Goal: Information Seeking & Learning: Learn about a topic

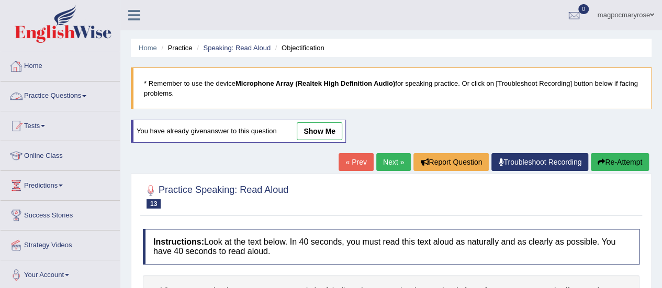
click at [65, 95] on link "Practice Questions" at bounding box center [60, 95] width 119 height 26
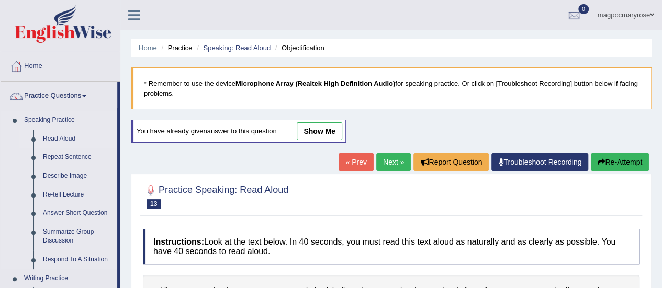
click at [56, 142] on link "Read Aloud" at bounding box center [77, 139] width 79 height 19
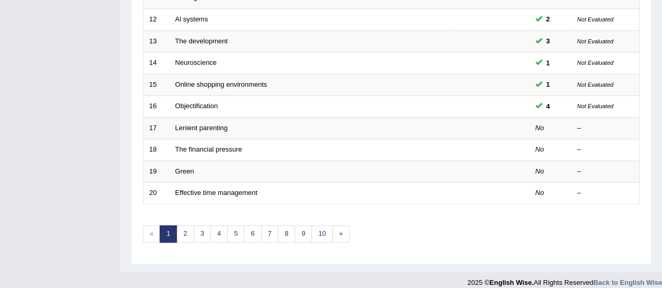
scroll to position [399, 0]
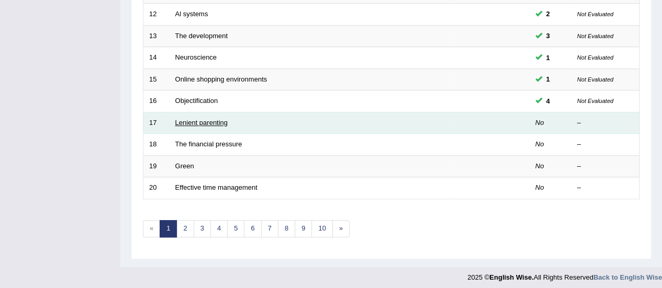
click at [205, 119] on link "Lenient parenting" at bounding box center [201, 123] width 52 height 8
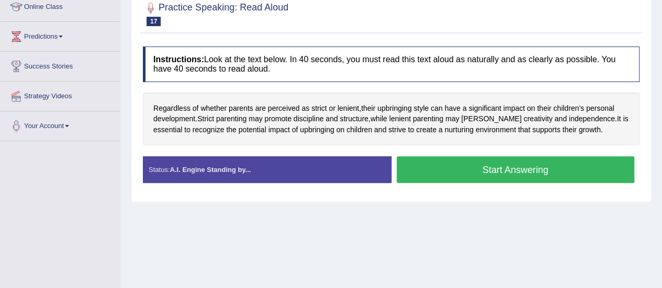
click at [405, 169] on button "Start Answering" at bounding box center [516, 169] width 238 height 27
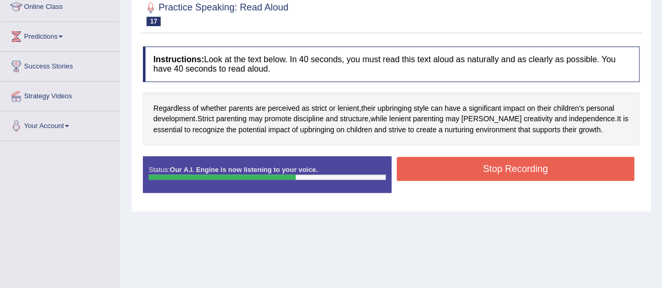
click at [405, 169] on button "Stop Recording" at bounding box center [516, 169] width 238 height 24
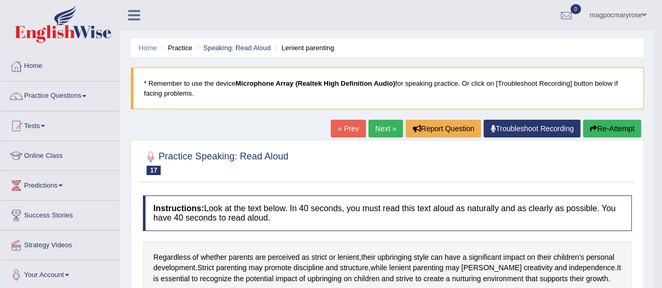
click at [606, 131] on button "Re-Attempt" at bounding box center [612, 129] width 58 height 18
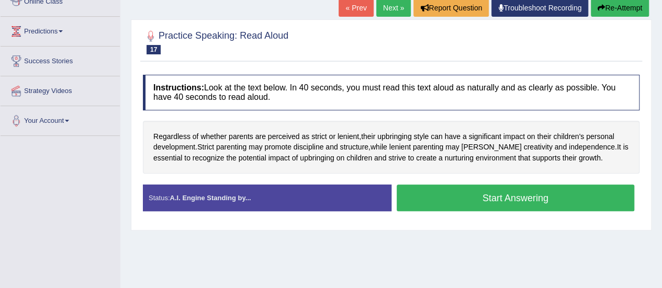
scroll to position [164, 0]
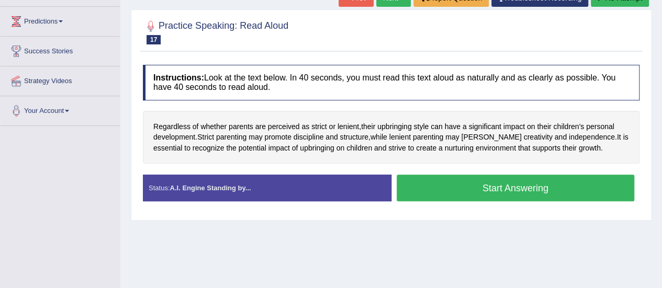
click at [479, 185] on button "Start Answering" at bounding box center [516, 188] width 238 height 27
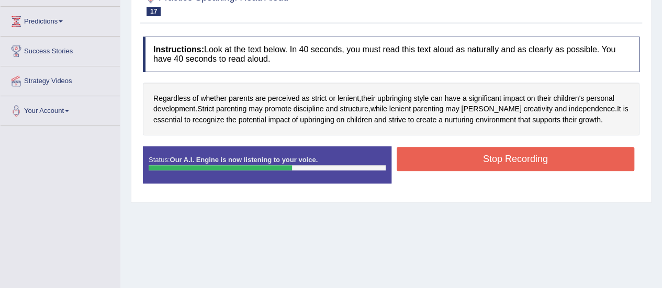
click at [484, 164] on button "Stop Recording" at bounding box center [516, 159] width 238 height 24
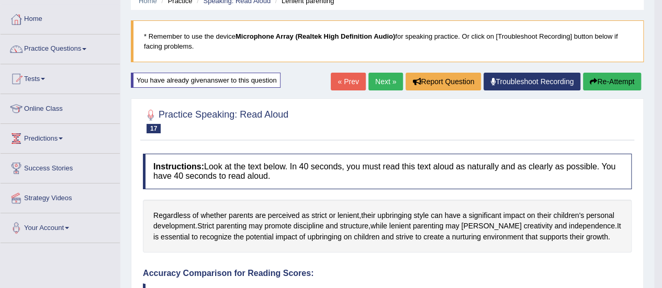
scroll to position [0, 0]
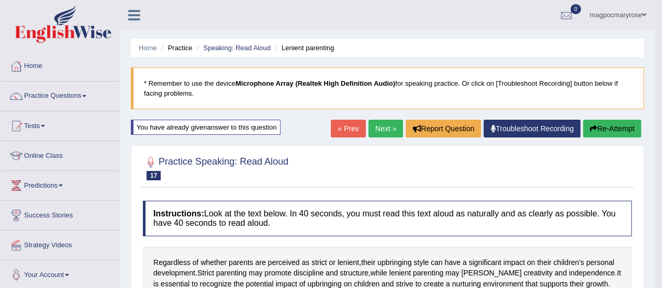
click at [613, 126] on button "Re-Attempt" at bounding box center [612, 129] width 58 height 18
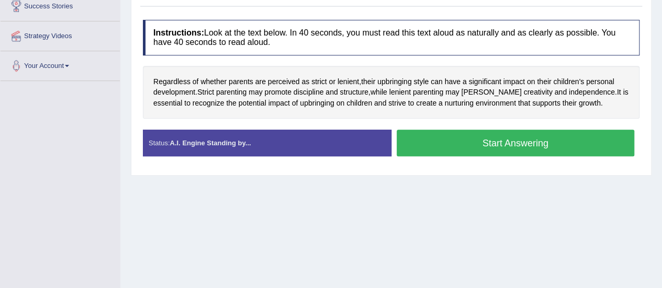
scroll to position [208, 0]
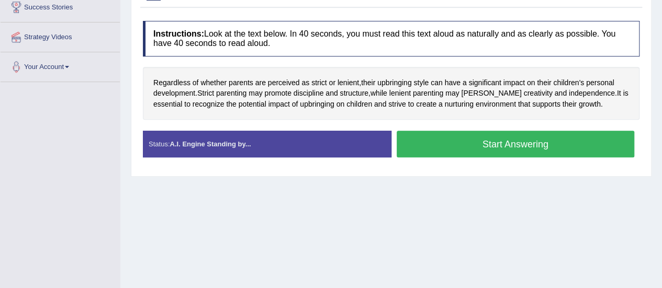
click at [556, 141] on button "Start Answering" at bounding box center [516, 144] width 238 height 27
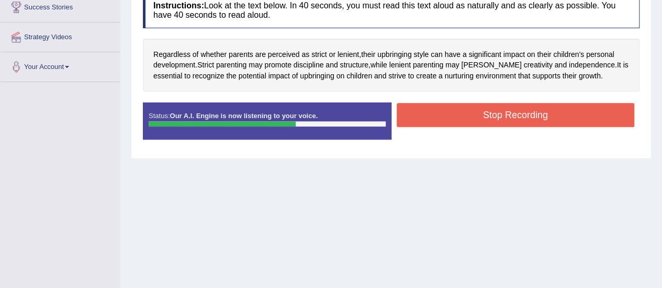
click at [551, 114] on button "Stop Recording" at bounding box center [516, 115] width 238 height 24
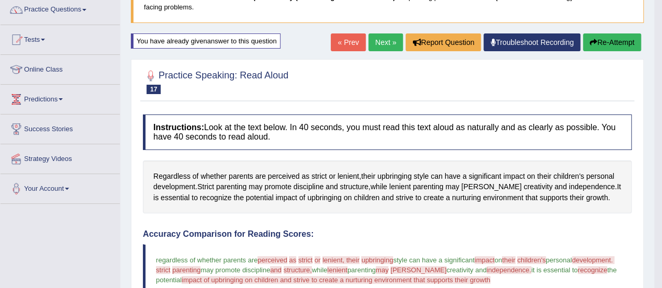
scroll to position [59, 0]
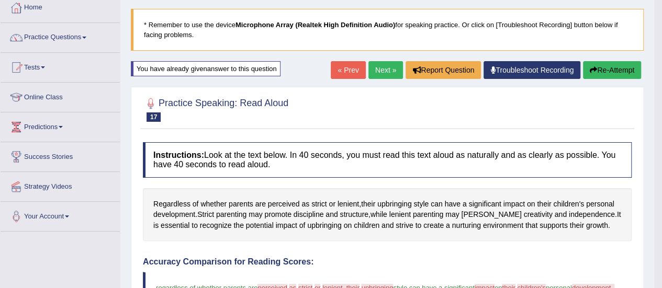
click at [617, 71] on button "Re-Attempt" at bounding box center [612, 70] width 58 height 18
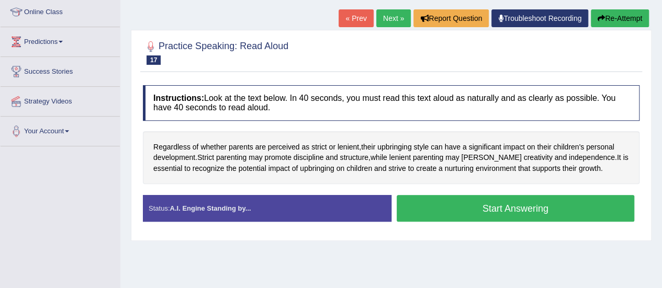
scroll to position [148, 0]
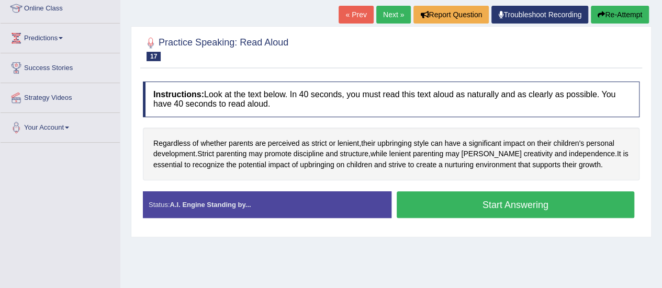
click at [506, 207] on button "Start Answering" at bounding box center [516, 204] width 238 height 27
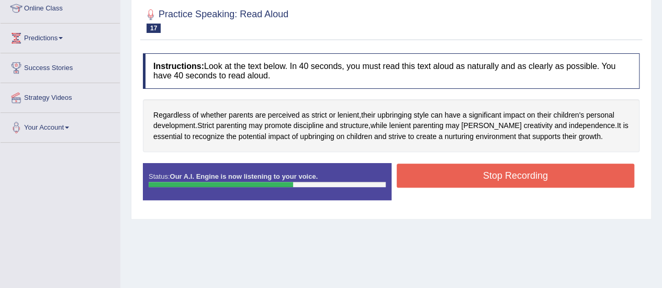
click at [519, 173] on button "Stop Recording" at bounding box center [516, 176] width 238 height 24
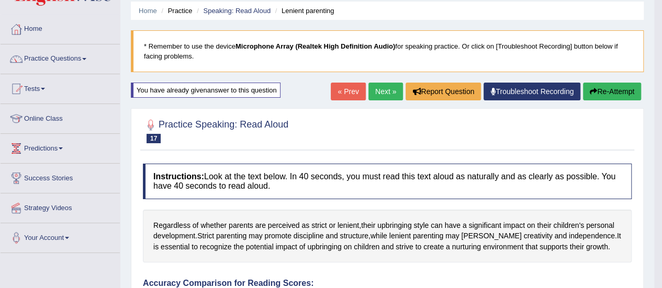
scroll to position [0, 0]
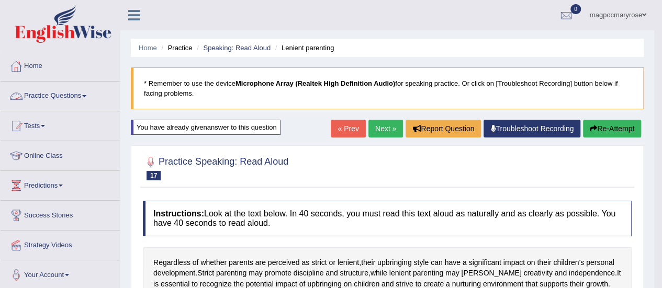
drag, startPoint x: 315, startPoint y: 43, endPoint x: 12, endPoint y: -28, distance: 311.7
click at [12, 0] on html "Toggle navigation Home Practice Questions Speaking Practice Read Aloud Repeat S…" at bounding box center [331, 144] width 662 height 288
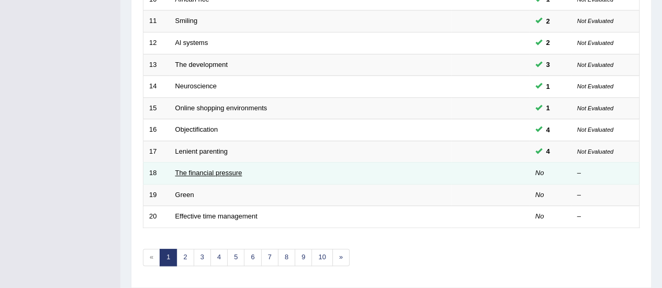
click at [175, 172] on link "The financial pressure" at bounding box center [208, 173] width 67 height 8
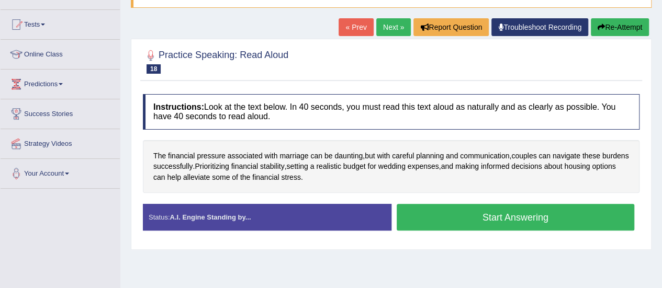
scroll to position [118, 0]
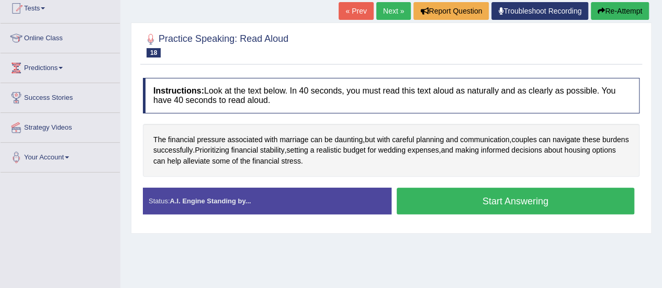
click at [510, 200] on button "Start Answering" at bounding box center [516, 201] width 238 height 27
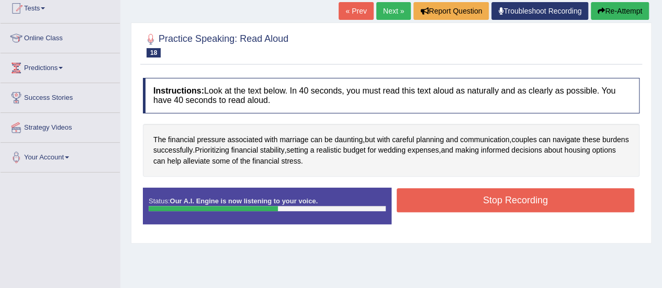
click at [510, 200] on button "Stop Recording" at bounding box center [516, 200] width 238 height 24
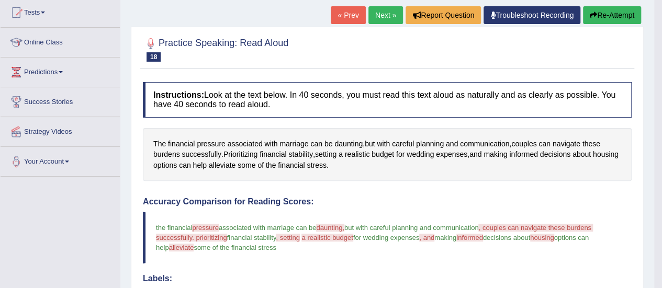
scroll to position [101, 0]
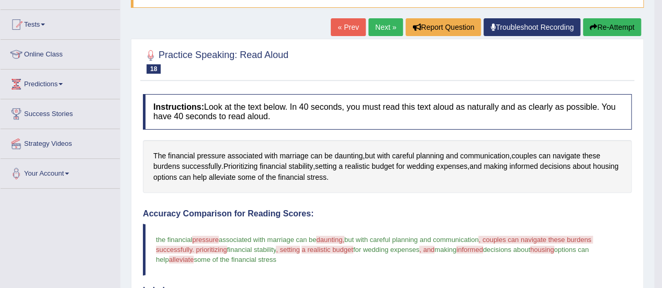
click at [612, 26] on button "Re-Attempt" at bounding box center [612, 27] width 58 height 18
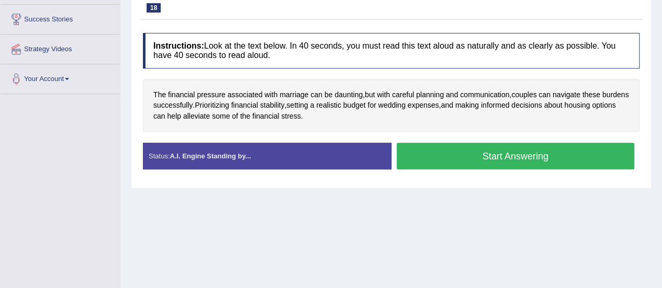
click at [510, 152] on button "Start Answering" at bounding box center [516, 156] width 238 height 27
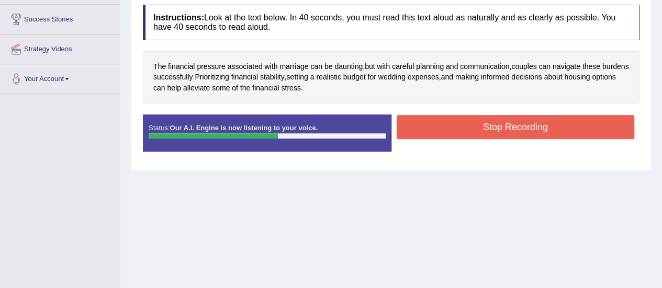
click at [514, 132] on button "Stop Recording" at bounding box center [516, 127] width 238 height 24
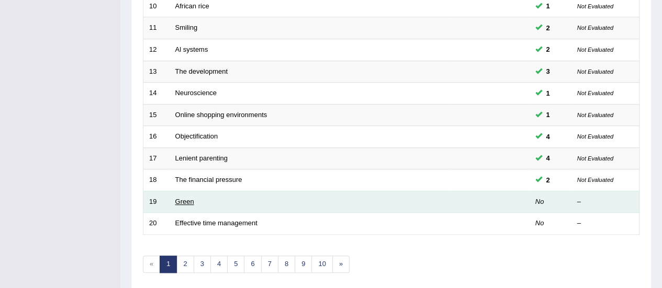
click at [185, 199] on link "Green" at bounding box center [184, 202] width 19 height 8
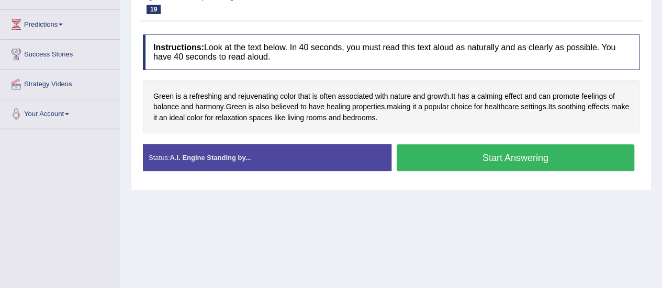
scroll to position [139, 0]
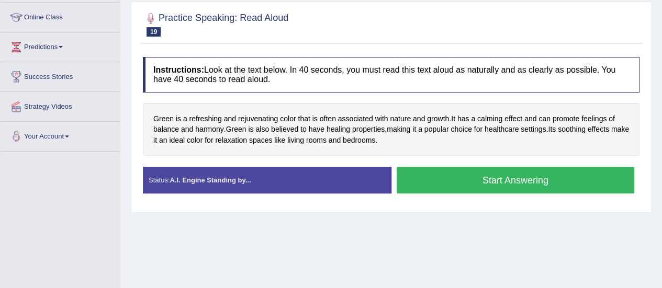
drag, startPoint x: 0, startPoint y: 0, endPoint x: 653, endPoint y: 156, distance: 671.7
click at [653, 150] on html "Toggle navigation Home Practice Questions Speaking Practice Read Aloud Repeat S…" at bounding box center [331, 5] width 662 height 288
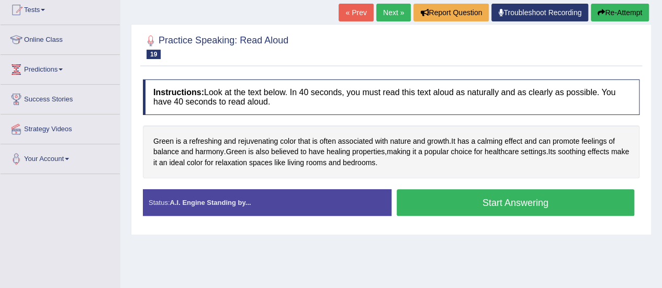
scroll to position [108, 0]
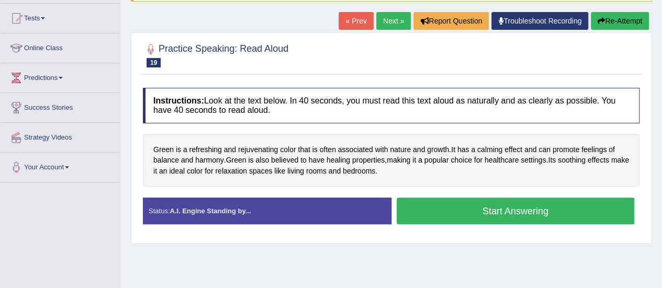
click at [508, 214] on button "Start Answering" at bounding box center [516, 211] width 238 height 27
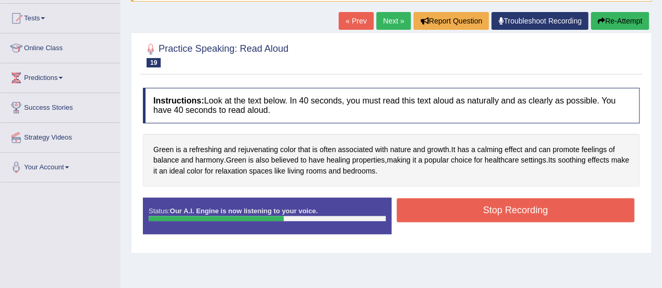
click at [508, 214] on button "Stop Recording" at bounding box center [516, 210] width 238 height 24
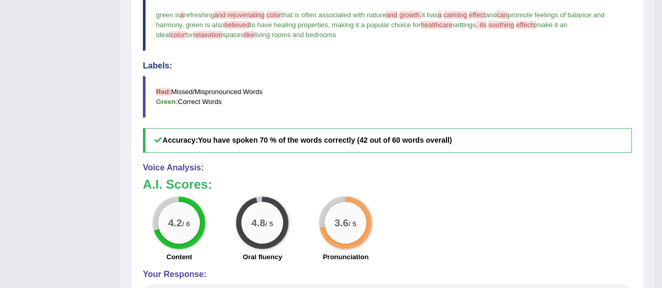
scroll to position [0, 0]
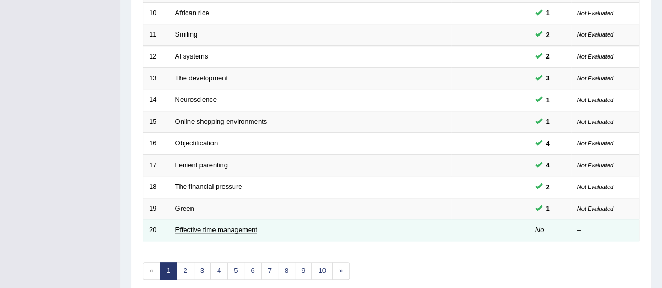
click at [201, 226] on link "Effective time management" at bounding box center [216, 230] width 82 height 8
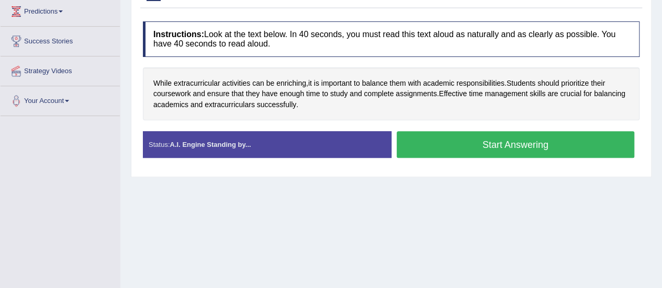
scroll to position [156, 0]
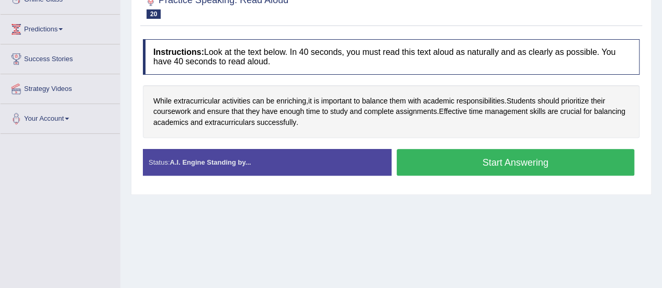
click at [469, 160] on button "Start Answering" at bounding box center [516, 162] width 238 height 27
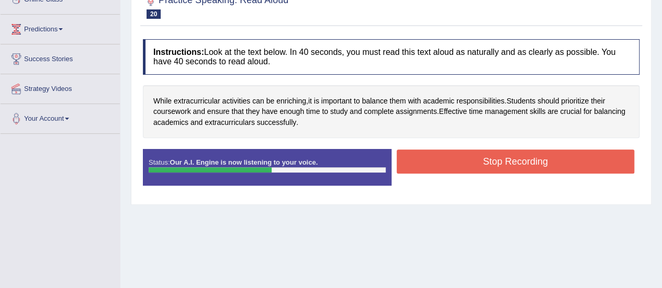
click at [469, 160] on button "Stop Recording" at bounding box center [516, 162] width 238 height 24
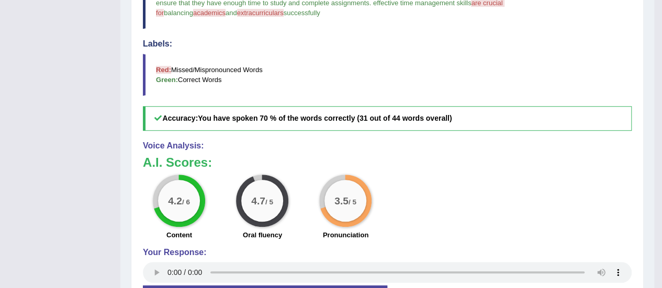
scroll to position [375, 0]
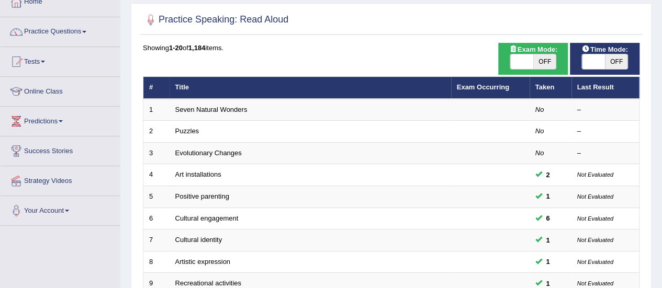
scroll to position [48, 0]
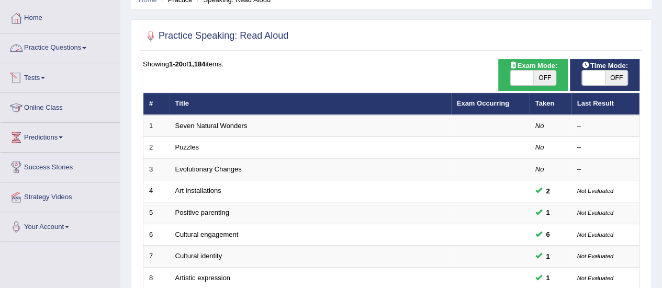
click at [68, 46] on link "Practice Questions" at bounding box center [60, 46] width 119 height 26
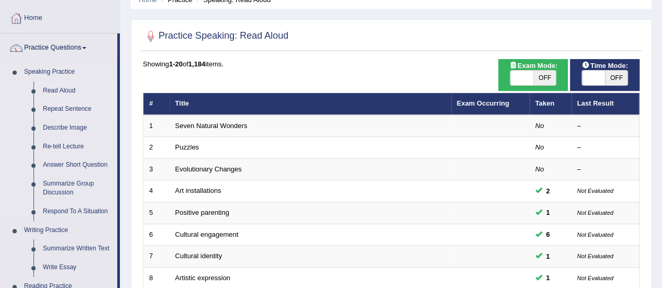
click at [72, 109] on link "Repeat Sentence" at bounding box center [77, 109] width 79 height 19
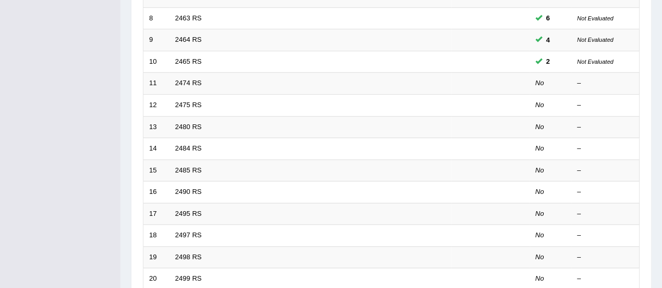
scroll to position [324, 0]
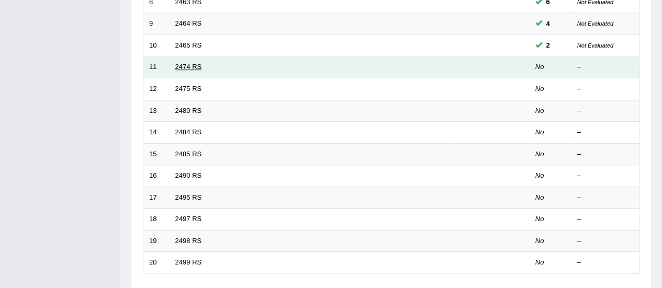
click at [189, 64] on link "2474 RS" at bounding box center [188, 67] width 27 height 8
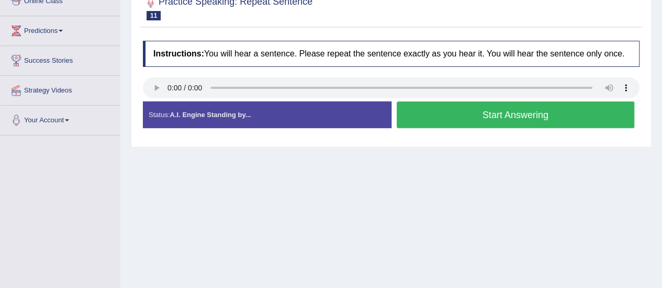
click at [410, 121] on button "Start Answering" at bounding box center [516, 114] width 238 height 27
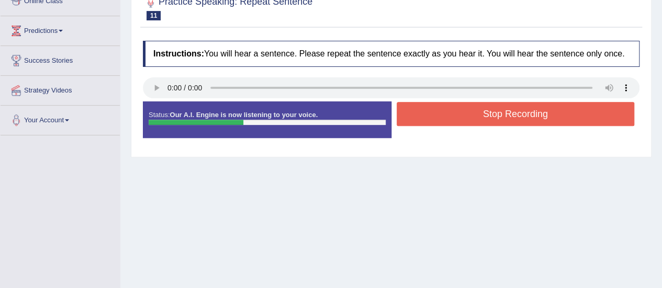
click at [410, 121] on button "Stop Recording" at bounding box center [516, 114] width 238 height 24
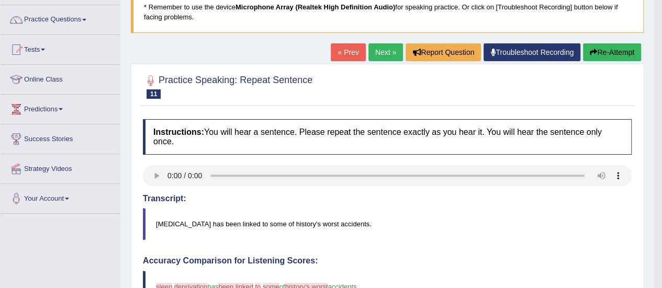
scroll to position [52, 0]
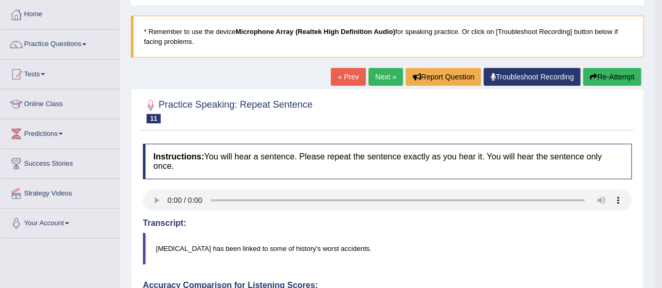
click at [617, 74] on button "Re-Attempt" at bounding box center [612, 77] width 58 height 18
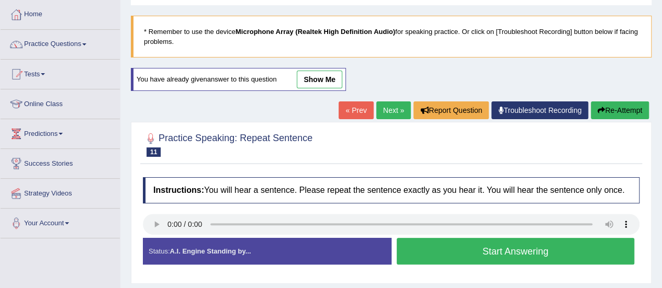
click at [461, 255] on button "Start Answering" at bounding box center [516, 251] width 238 height 27
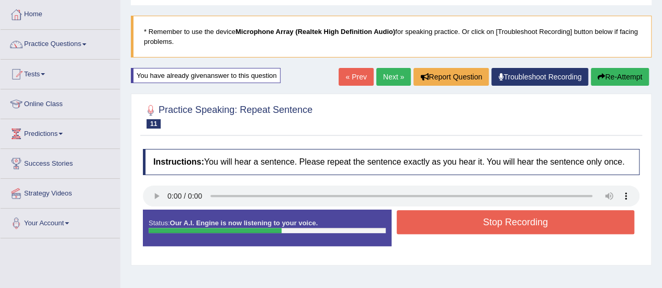
click at [462, 225] on button "Stop Recording" at bounding box center [516, 222] width 238 height 24
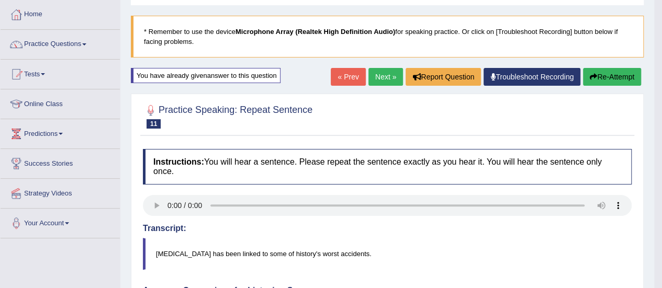
drag, startPoint x: 669, startPoint y: 25, endPoint x: 655, endPoint y: 132, distance: 108.7
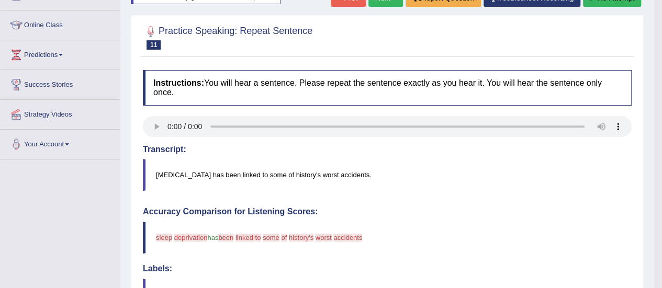
scroll to position [112, 0]
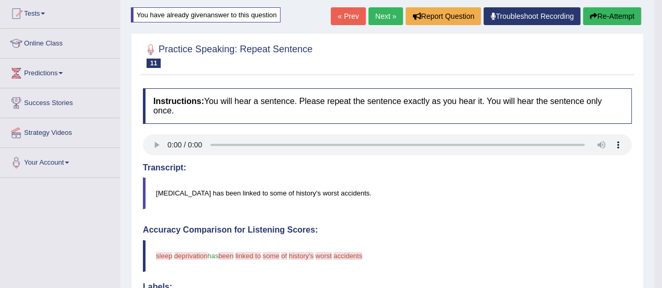
click at [614, 12] on button "Re-Attempt" at bounding box center [612, 16] width 58 height 18
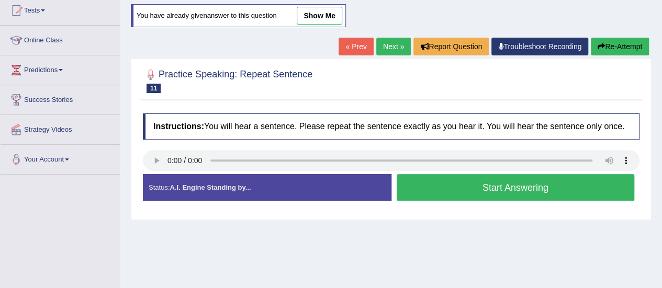
scroll to position [116, 0]
click at [474, 185] on button "Start Answering" at bounding box center [516, 187] width 238 height 27
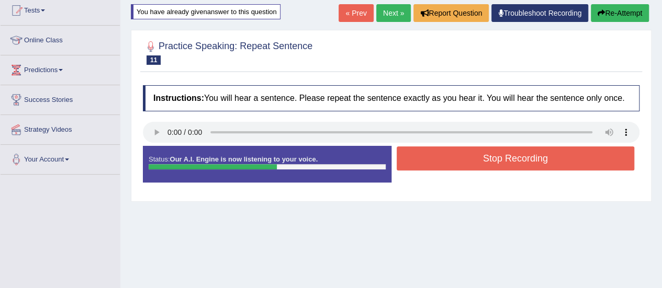
click at [480, 158] on button "Stop Recording" at bounding box center [516, 158] width 238 height 24
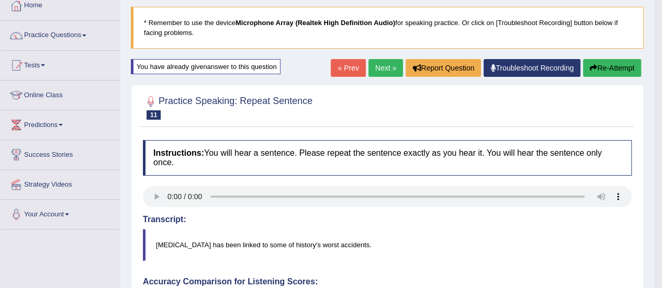
scroll to position [43, 0]
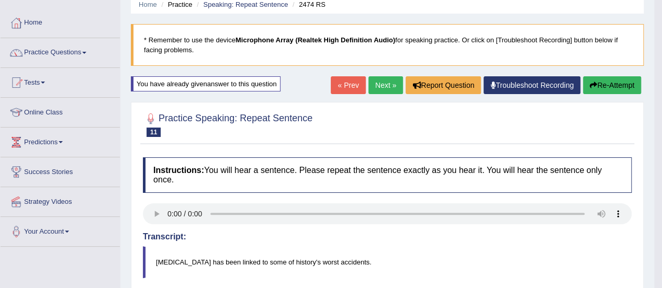
click at [603, 84] on button "Re-Attempt" at bounding box center [612, 85] width 58 height 18
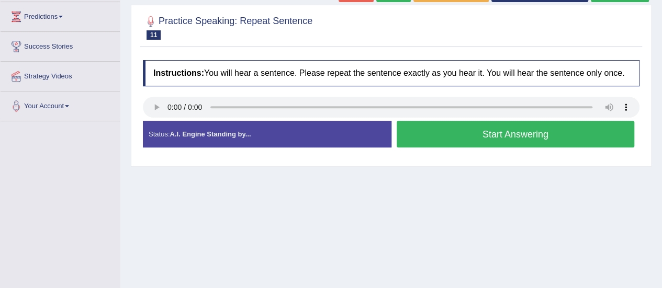
scroll to position [169, 0]
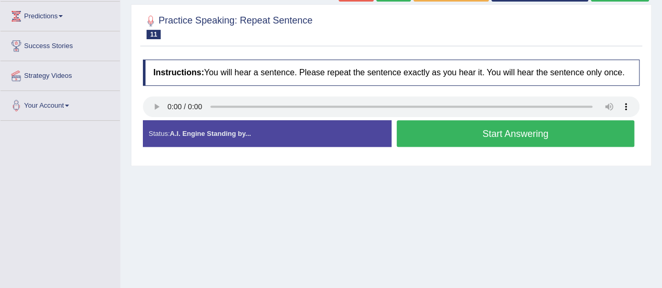
click at [445, 138] on button "Start Answering" at bounding box center [516, 133] width 238 height 27
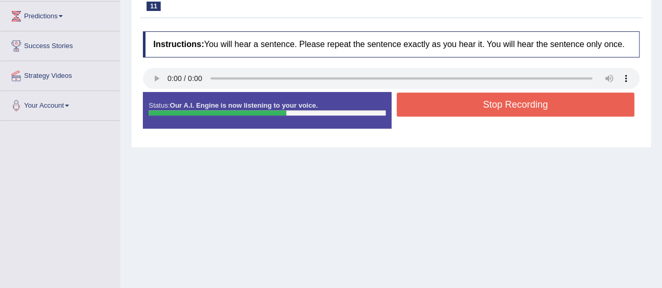
click at [466, 102] on button "Stop Recording" at bounding box center [516, 105] width 238 height 24
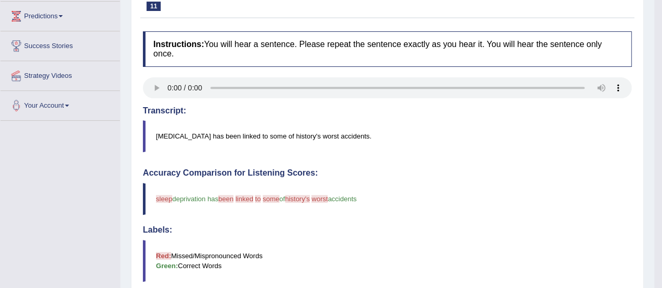
drag, startPoint x: 632, startPoint y: 102, endPoint x: 630, endPoint y: 174, distance: 72.2
click at [630, 174] on div "Instructions: You will hear a sentence. Please repeat the sentence exactly as y…" at bounding box center [387, 274] width 494 height 496
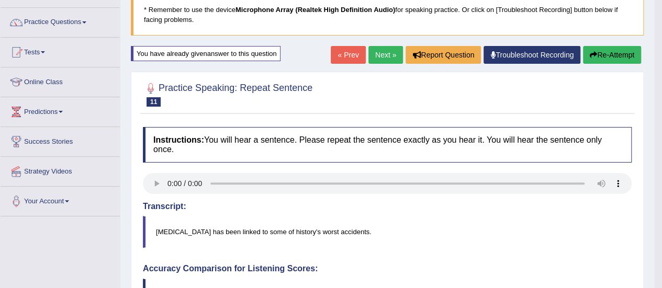
scroll to position [47, 0]
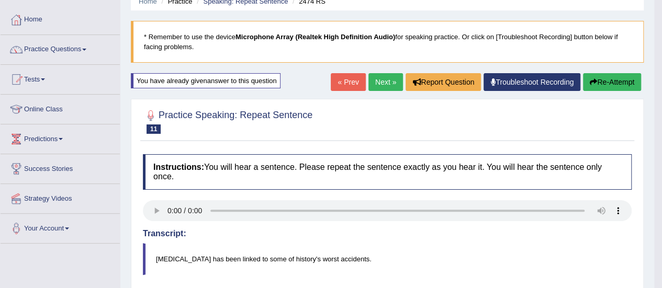
click at [591, 79] on icon "button" at bounding box center [593, 81] width 7 height 7
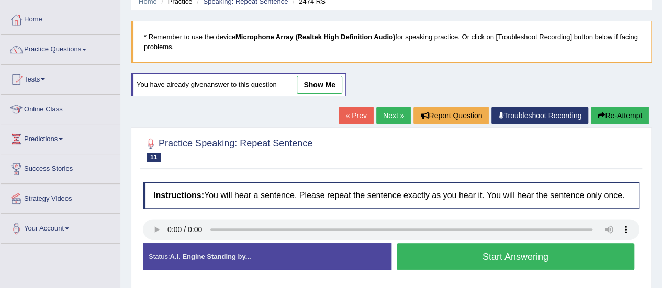
click at [521, 256] on button "Start Answering" at bounding box center [516, 256] width 238 height 27
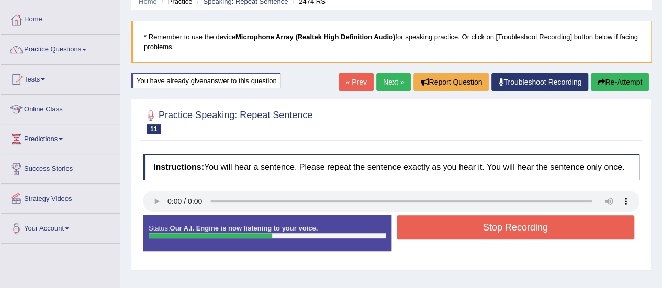
click at [485, 232] on button "Stop Recording" at bounding box center [516, 228] width 238 height 24
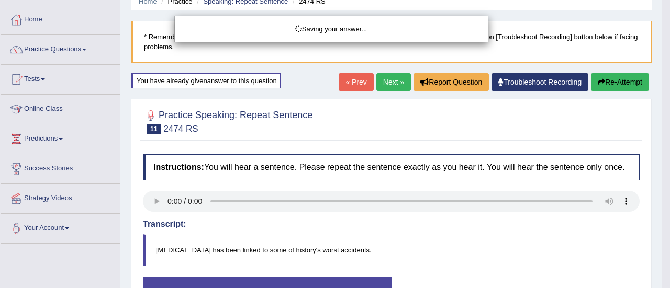
click at [623, 83] on div "Saving your answer..." at bounding box center [335, 144] width 670 height 288
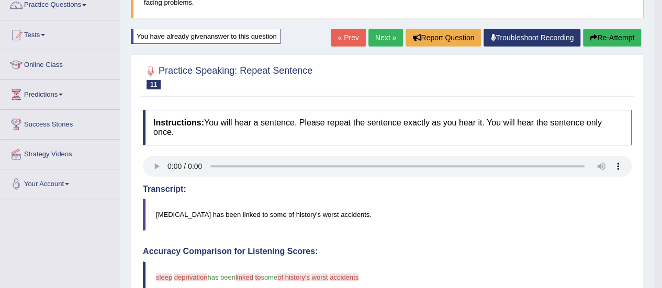
scroll to position [92, 0]
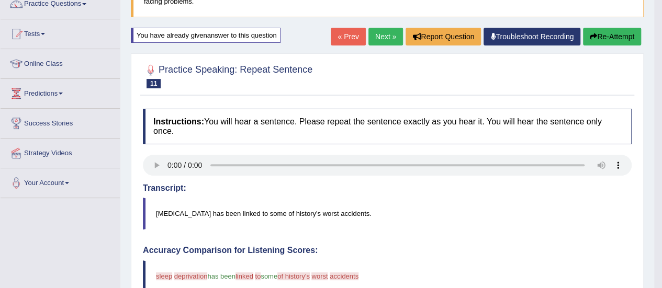
click at [611, 39] on button "Re-Attempt" at bounding box center [612, 37] width 58 height 18
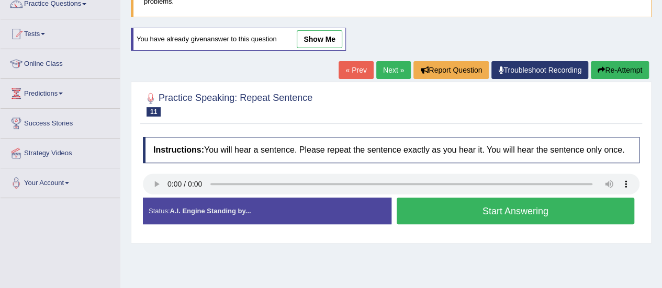
click at [414, 216] on button "Start Answering" at bounding box center [516, 211] width 238 height 27
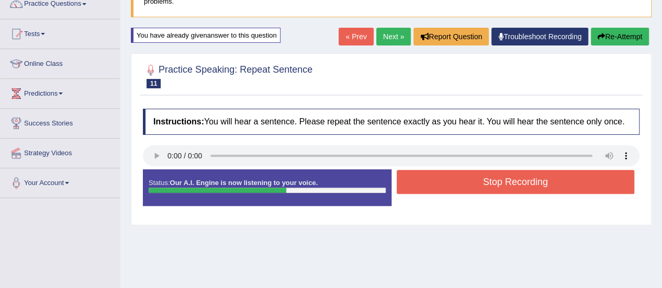
click at [455, 183] on button "Stop Recording" at bounding box center [516, 182] width 238 height 24
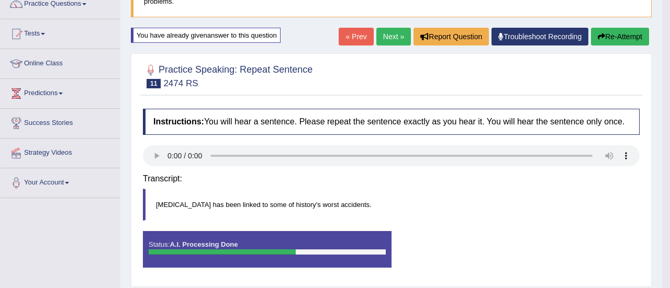
click at [0, 0] on div "Saving your answer..." at bounding box center [0, 0] width 0 height 0
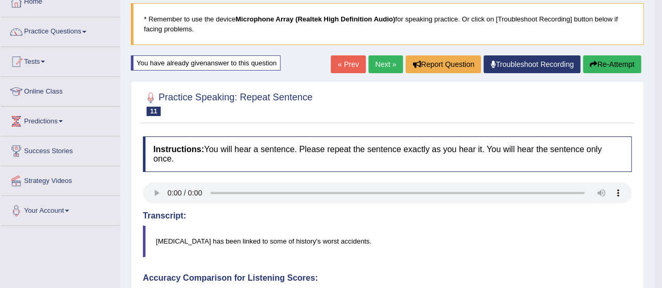
scroll to position [63, 0]
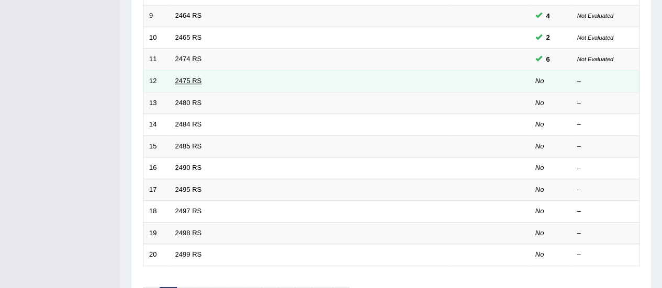
click at [184, 80] on link "2475 RS" at bounding box center [188, 81] width 27 height 8
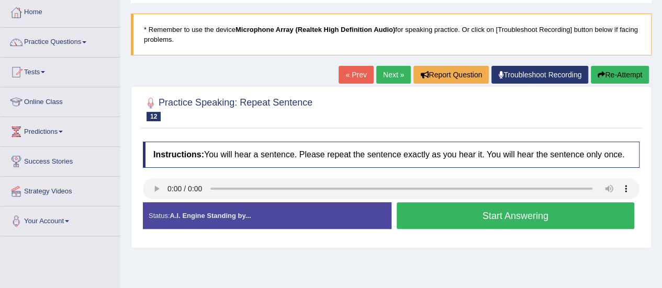
click at [423, 213] on button "Start Answering" at bounding box center [516, 215] width 238 height 27
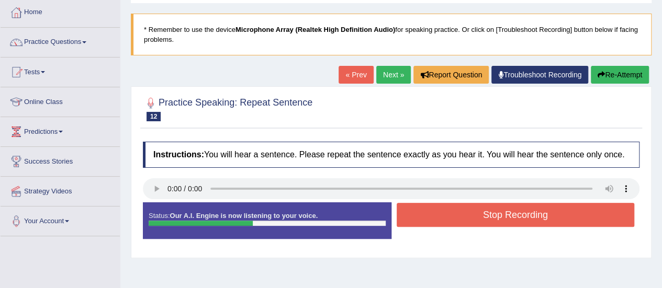
click at [423, 213] on button "Stop Recording" at bounding box center [516, 215] width 238 height 24
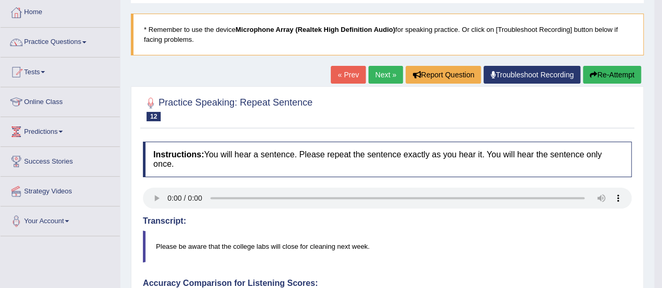
drag, startPoint x: 669, startPoint y: 107, endPoint x: 669, endPoint y: 189, distance: 81.6
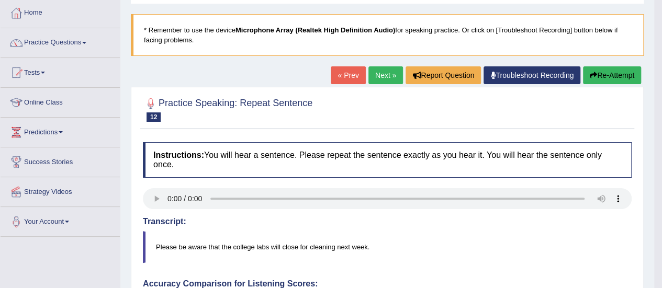
scroll to position [31, 0]
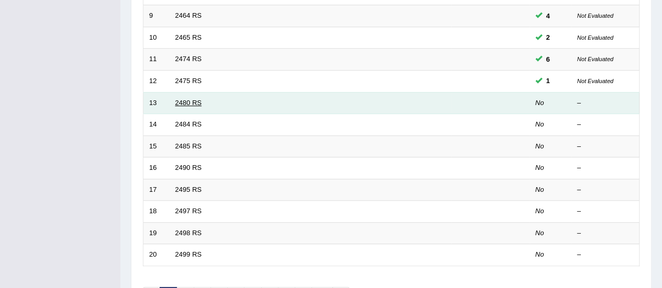
click at [184, 99] on link "2480 RS" at bounding box center [188, 103] width 27 height 8
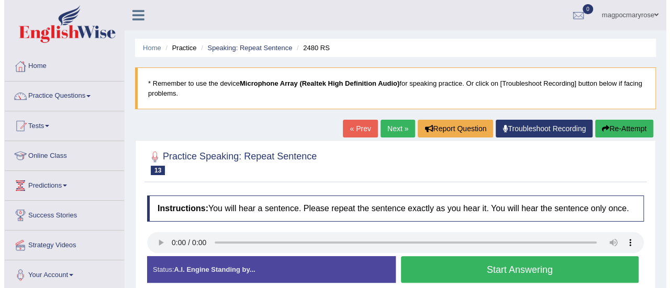
scroll to position [46, 0]
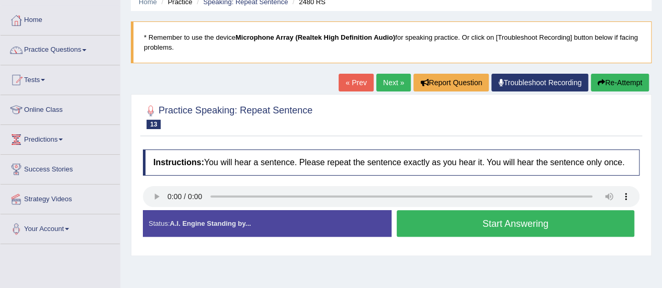
click at [478, 217] on button "Start Answering" at bounding box center [516, 223] width 238 height 27
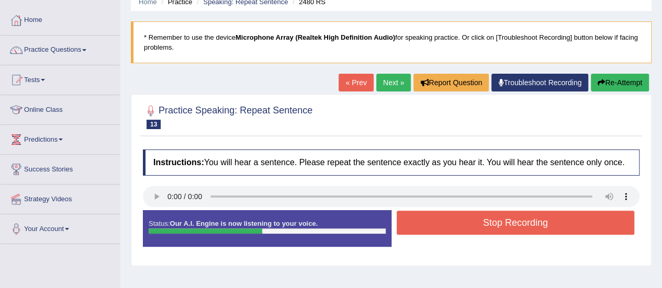
click at [478, 217] on button "Stop Recording" at bounding box center [516, 223] width 238 height 24
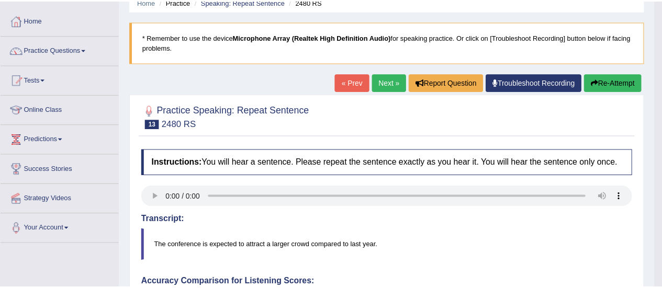
scroll to position [48, 0]
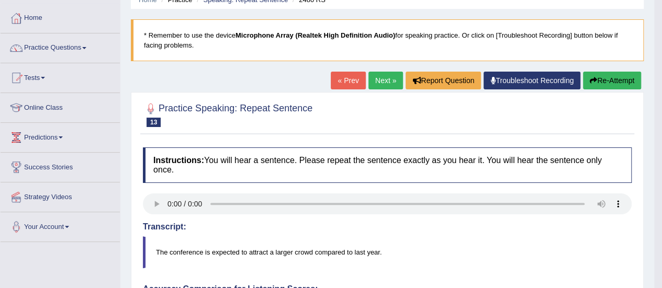
drag, startPoint x: 669, startPoint y: 93, endPoint x: 664, endPoint y: 176, distance: 83.3
click at [661, 176] on html "Toggle navigation Home Practice Questions Speaking Practice Read Aloud Repeat S…" at bounding box center [331, 96] width 662 height 288
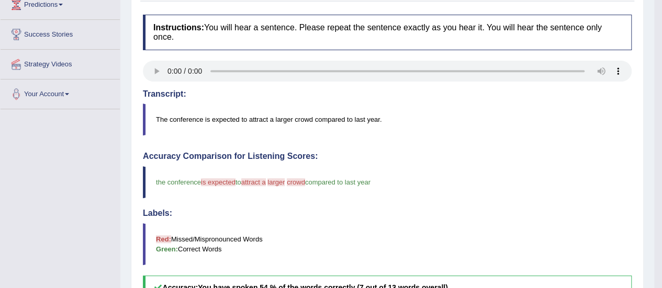
scroll to position [0, 0]
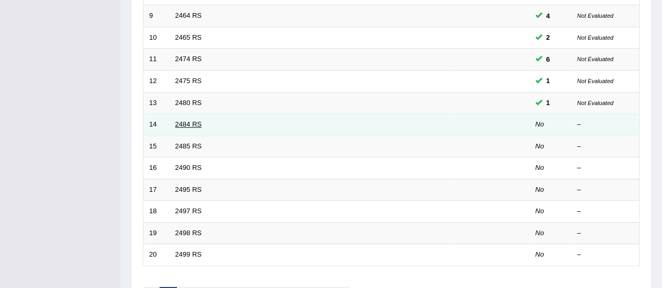
click at [196, 120] on link "2484 RS" at bounding box center [188, 124] width 27 height 8
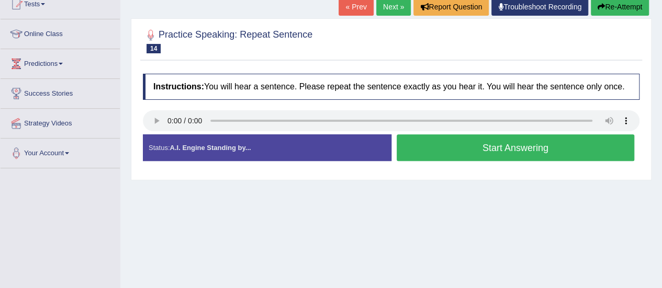
click at [405, 151] on button "Start Answering" at bounding box center [516, 147] width 238 height 27
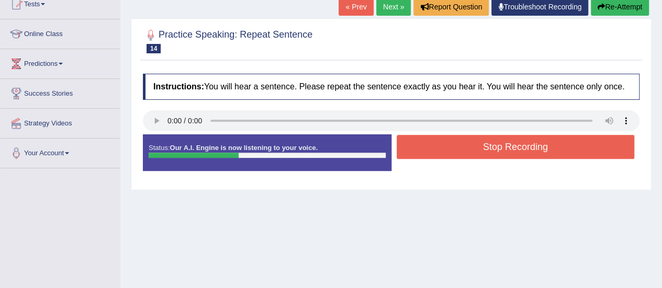
click at [405, 151] on button "Stop Recording" at bounding box center [516, 147] width 238 height 24
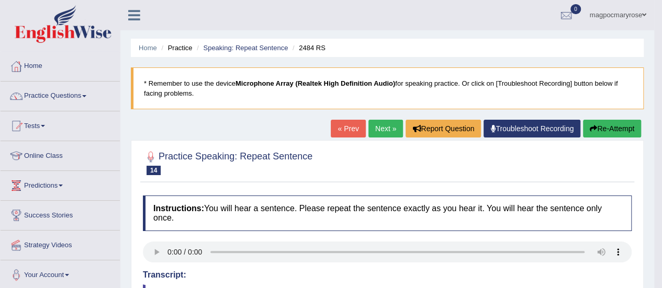
click at [623, 123] on button "Re-Attempt" at bounding box center [612, 129] width 58 height 18
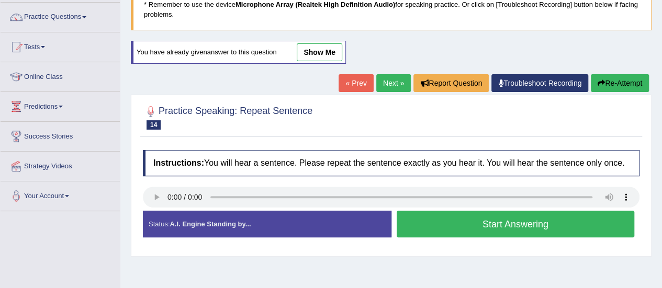
scroll to position [79, 0]
click at [427, 229] on button "Start Answering" at bounding box center [516, 224] width 238 height 27
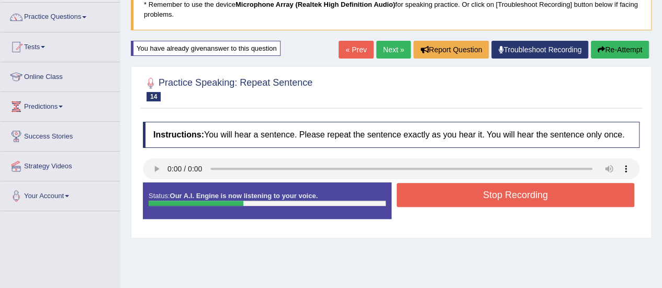
click at [450, 185] on button "Stop Recording" at bounding box center [516, 195] width 238 height 24
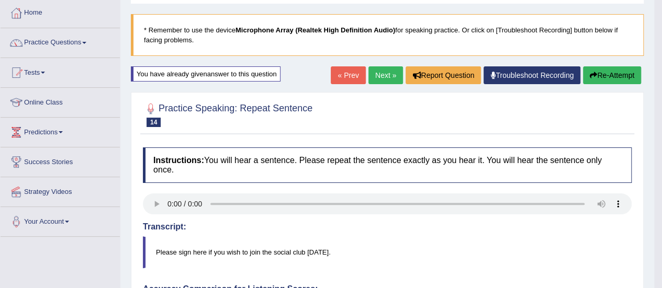
scroll to position [0, 0]
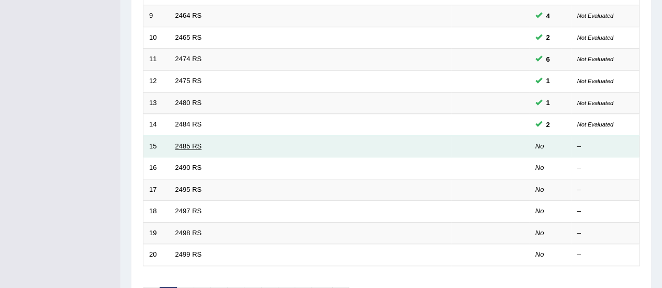
click at [197, 142] on link "2485 RS" at bounding box center [188, 146] width 27 height 8
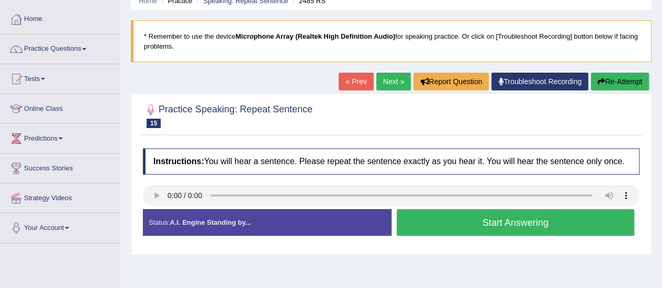
scroll to position [81, 0]
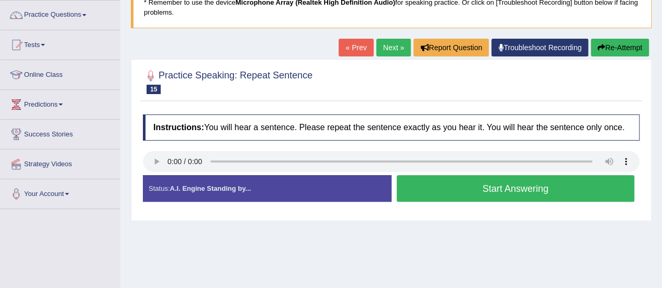
click at [661, 106] on html "Toggle navigation Home Practice Questions Speaking Practice Read Aloud Repeat S…" at bounding box center [331, 63] width 662 height 288
click at [435, 189] on button "Start Answering" at bounding box center [516, 188] width 238 height 27
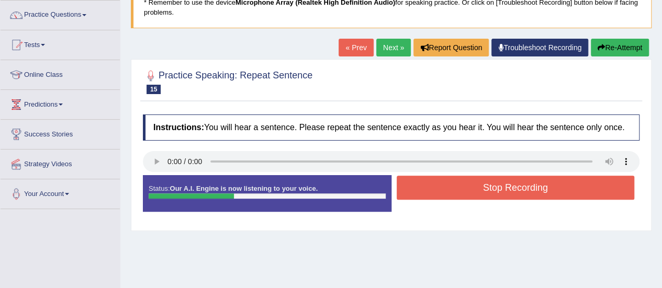
click at [435, 189] on button "Stop Recording" at bounding box center [516, 188] width 238 height 24
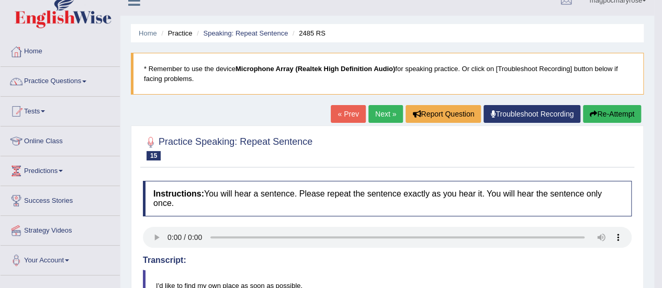
scroll to position [0, 0]
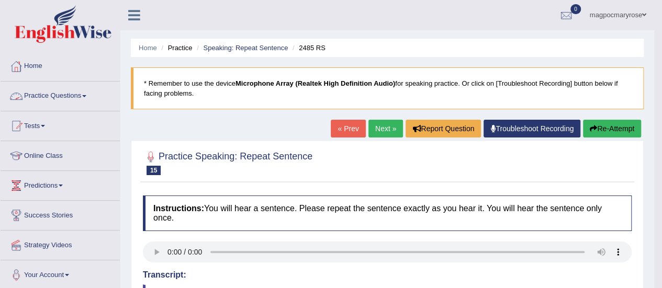
click at [48, 94] on link "Practice Questions" at bounding box center [60, 95] width 119 height 26
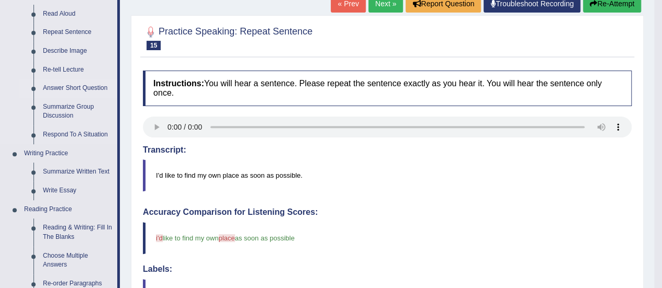
scroll to position [121, 0]
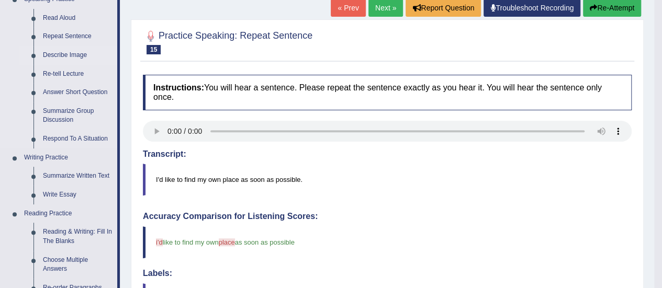
click at [58, 54] on link "Describe Image" at bounding box center [77, 55] width 79 height 19
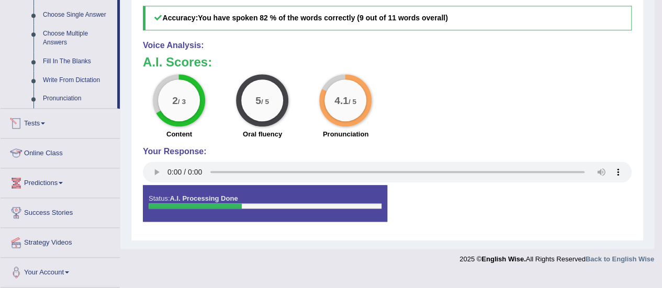
scroll to position [435, 0]
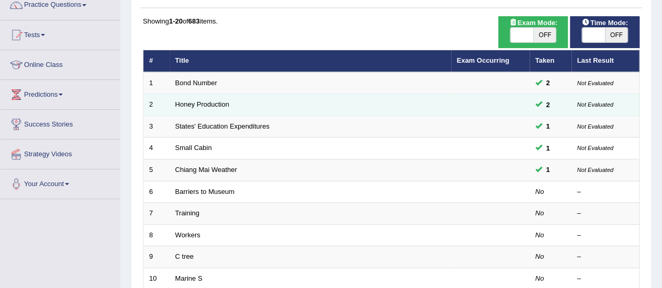
scroll to position [94, 0]
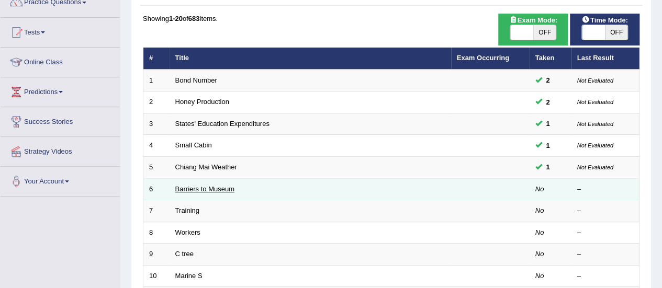
click at [228, 187] on link "Barriers to Museum" at bounding box center [204, 189] width 59 height 8
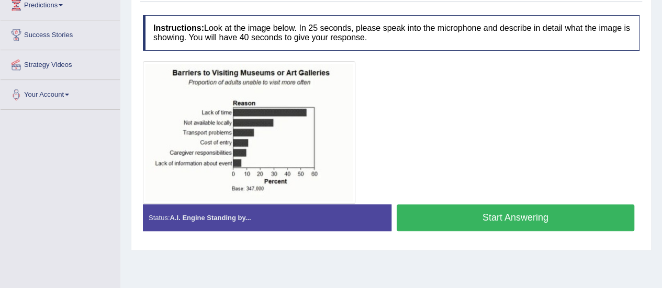
scroll to position [185, 0]
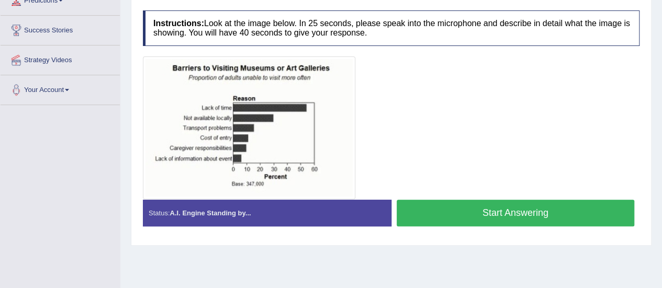
click at [416, 208] on button "Start Answering" at bounding box center [516, 213] width 238 height 27
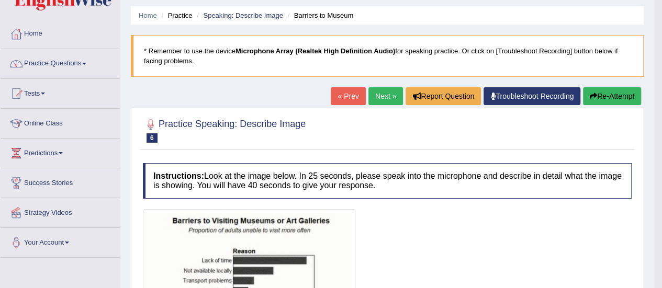
scroll to position [29, 0]
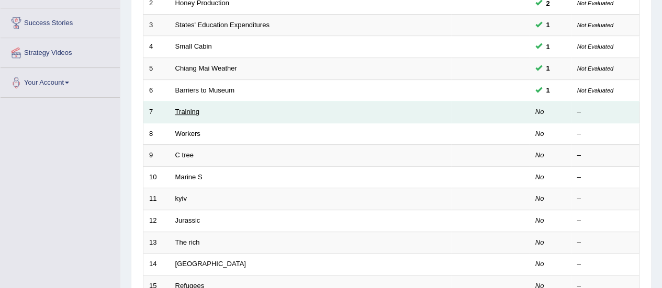
click at [186, 109] on link "Training" at bounding box center [187, 112] width 24 height 8
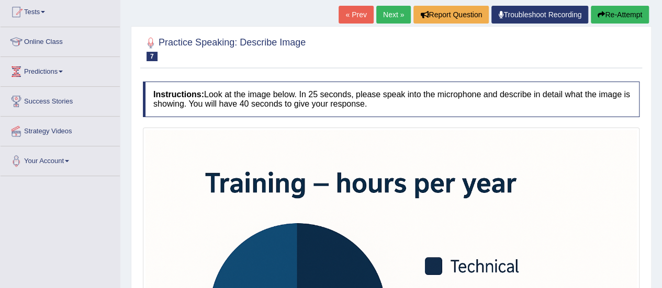
drag, startPoint x: 669, startPoint y: 92, endPoint x: 666, endPoint y: 143, distance: 51.3
click at [661, 143] on html "Toggle navigation Home Practice Questions Speaking Practice Read Aloud Repeat S…" at bounding box center [331, 30] width 662 height 288
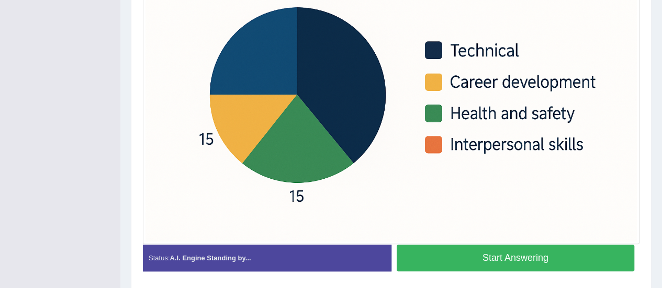
scroll to position [331, 0]
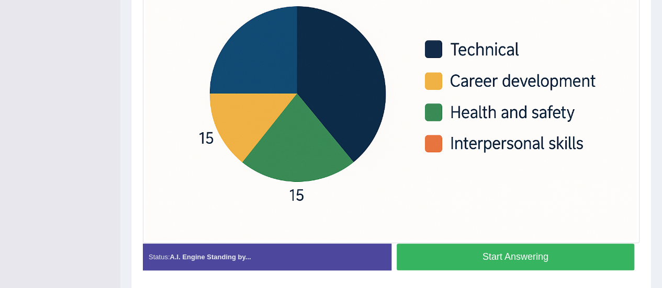
click at [556, 253] on button "Start Answering" at bounding box center [516, 257] width 238 height 27
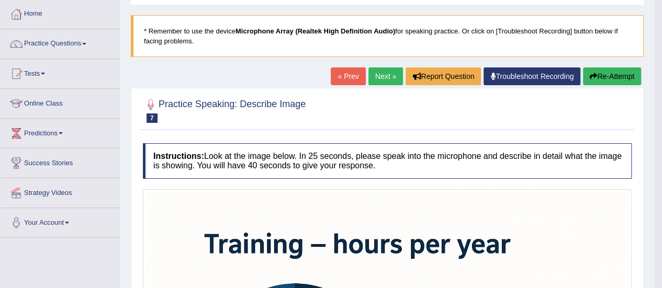
scroll to position [50, 0]
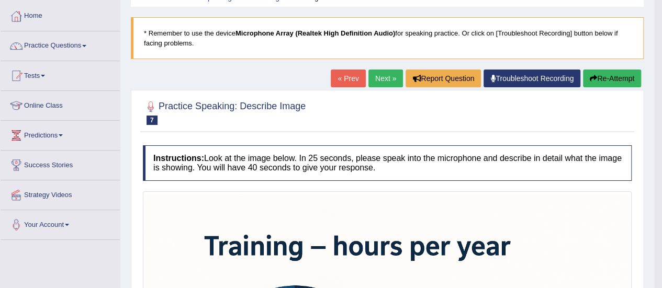
click at [615, 78] on button "Re-Attempt" at bounding box center [612, 79] width 58 height 18
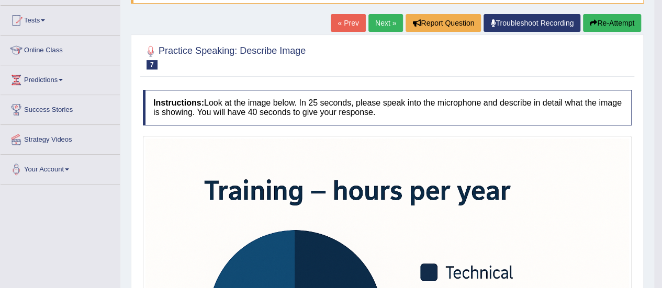
scroll to position [111, 0]
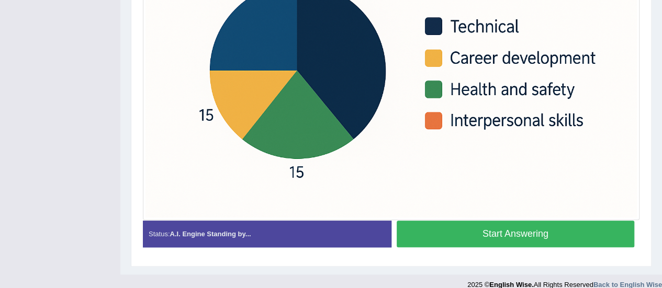
scroll to position [398, 0]
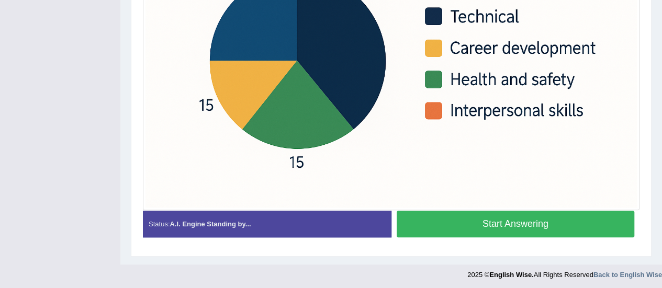
click at [504, 227] on button "Start Answering" at bounding box center [516, 224] width 238 height 27
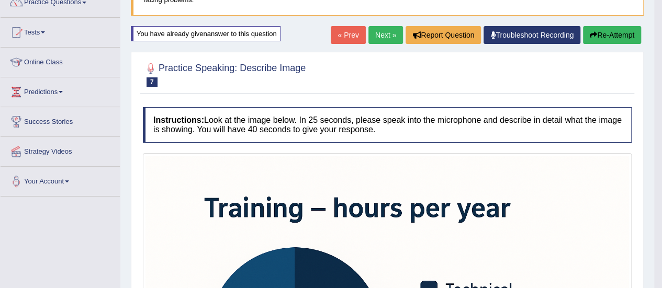
scroll to position [92, 0]
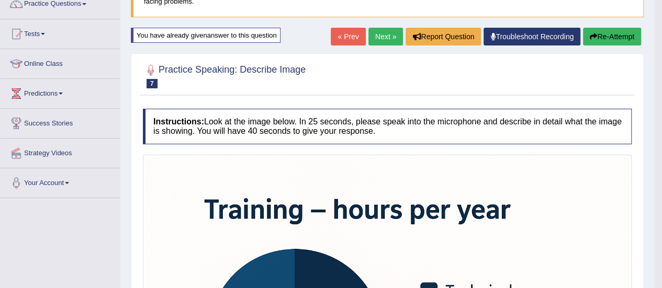
click at [619, 40] on button "Re-Attempt" at bounding box center [612, 37] width 58 height 18
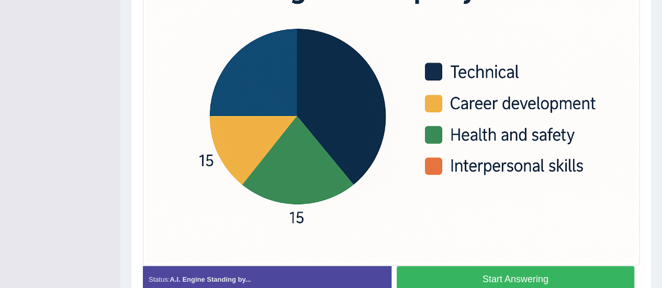
scroll to position [398, 0]
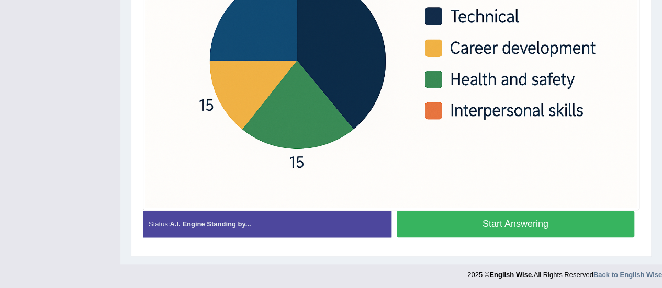
click at [488, 228] on button "Start Answering" at bounding box center [516, 224] width 238 height 27
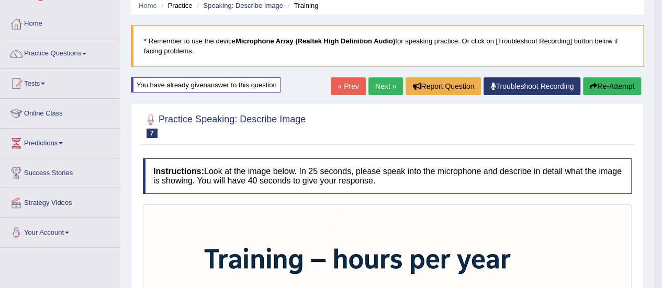
scroll to position [0, 0]
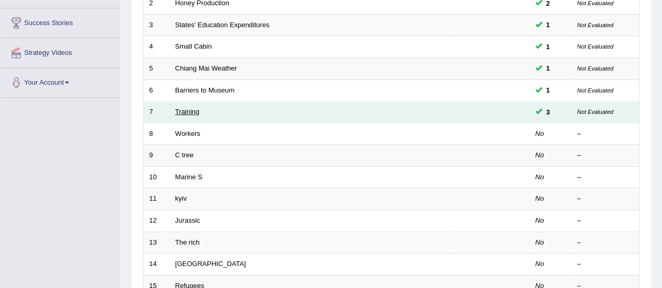
click at [183, 111] on link "Training" at bounding box center [187, 112] width 24 height 8
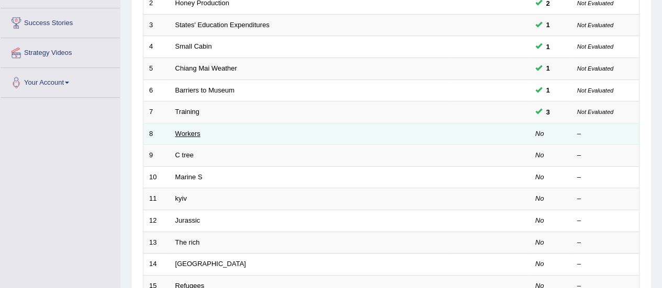
click at [190, 131] on link "Workers" at bounding box center [187, 134] width 25 height 8
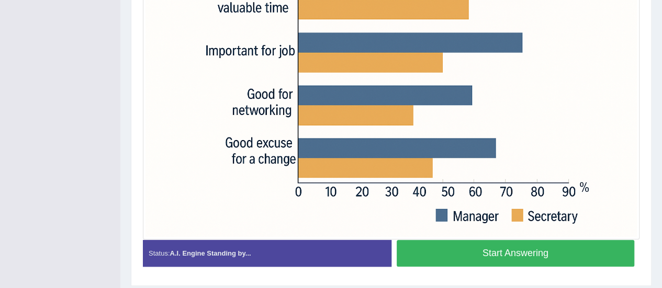
scroll to position [312, 0]
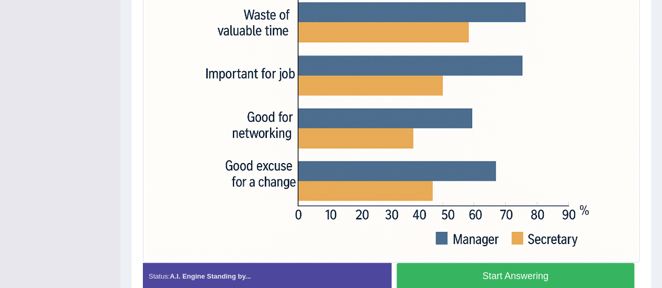
drag, startPoint x: 669, startPoint y: 75, endPoint x: 669, endPoint y: 205, distance: 130.3
click at [549, 276] on button "Start Answering" at bounding box center [516, 276] width 238 height 27
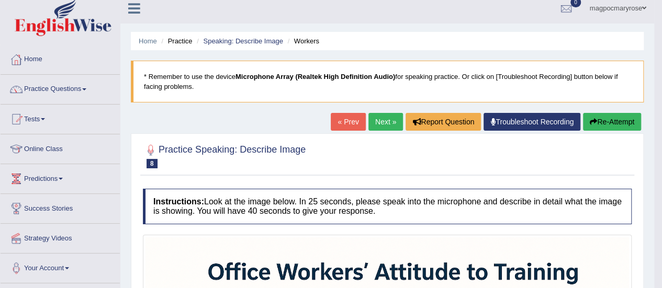
scroll to position [6, 0]
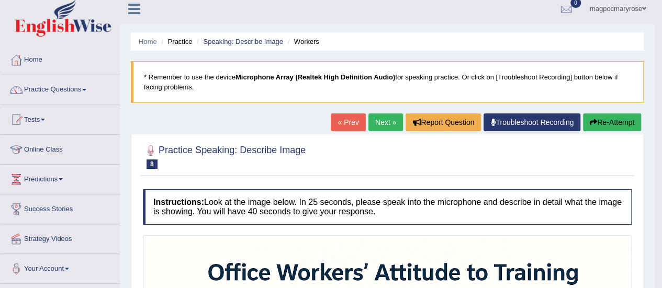
click at [610, 123] on button "Re-Attempt" at bounding box center [612, 123] width 58 height 18
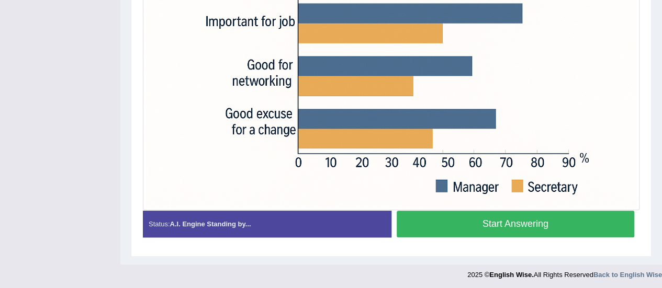
click at [488, 229] on button "Start Answering" at bounding box center [516, 224] width 238 height 27
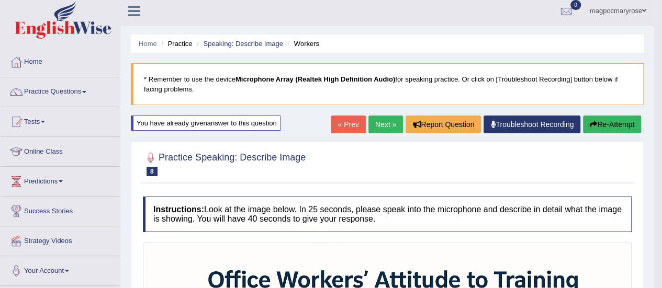
scroll to position [6, 0]
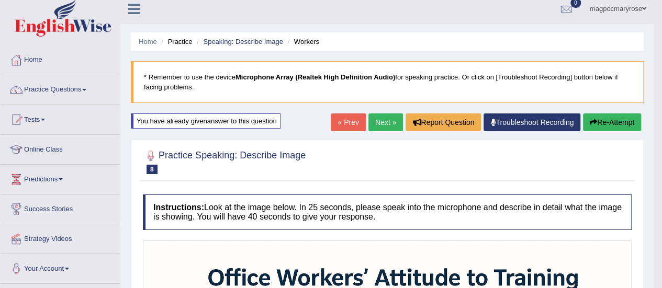
click at [612, 122] on button "Re-Attempt" at bounding box center [612, 123] width 58 height 18
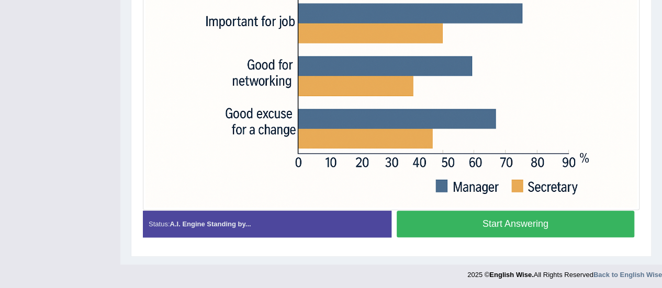
click at [475, 225] on button "Start Answering" at bounding box center [516, 224] width 238 height 27
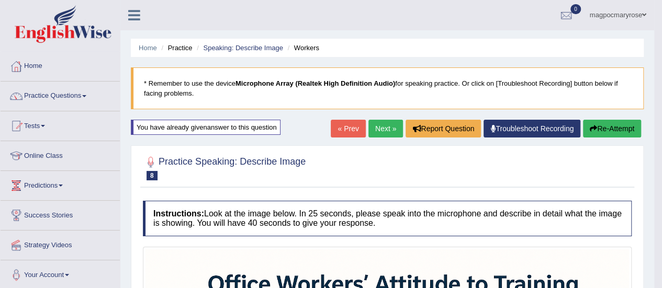
click at [627, 131] on button "Re-Attempt" at bounding box center [612, 129] width 58 height 18
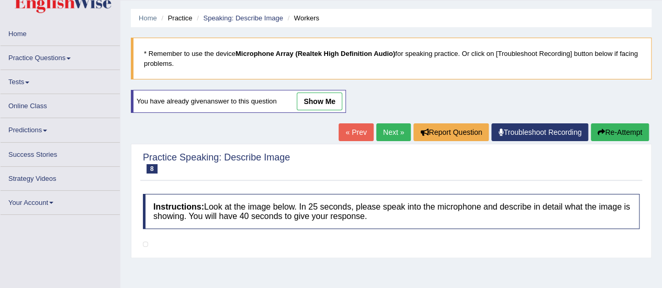
scroll to position [73, 0]
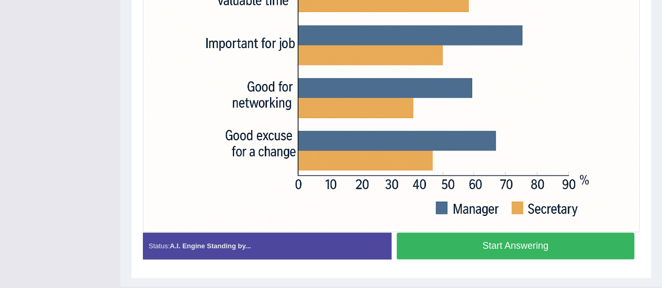
click at [528, 251] on button "Start Answering" at bounding box center [516, 246] width 238 height 27
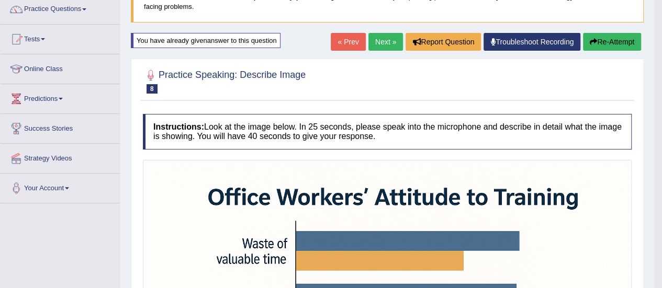
scroll to position [86, 0]
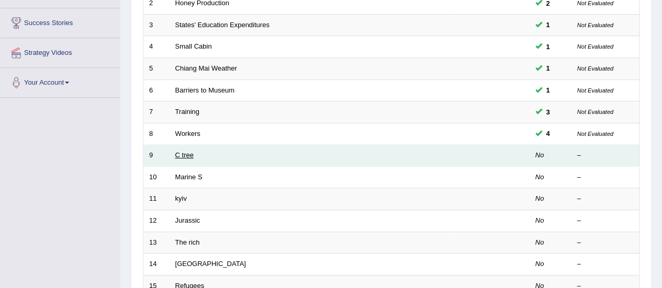
click at [189, 151] on link "C tree" at bounding box center [184, 155] width 18 height 8
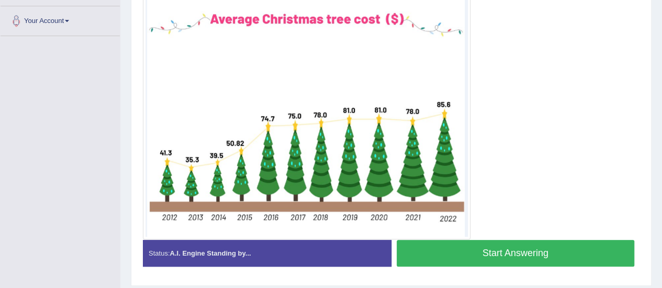
scroll to position [252, 0]
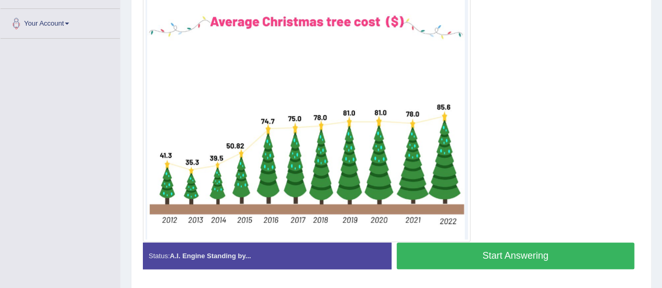
click at [504, 257] on button "Start Answering" at bounding box center [516, 256] width 238 height 27
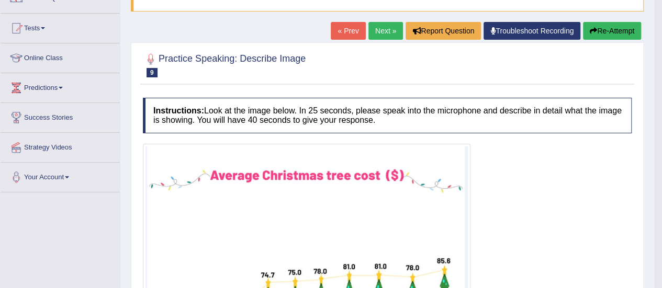
scroll to position [95, 0]
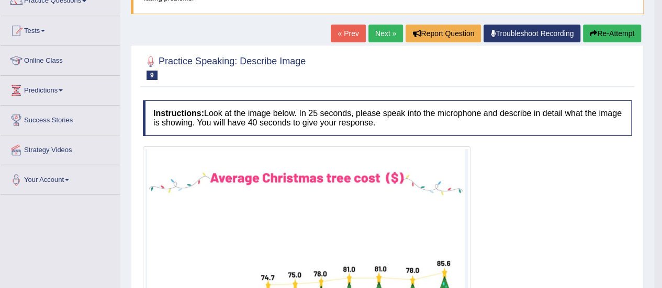
click at [631, 41] on button "Re-Attempt" at bounding box center [612, 34] width 58 height 18
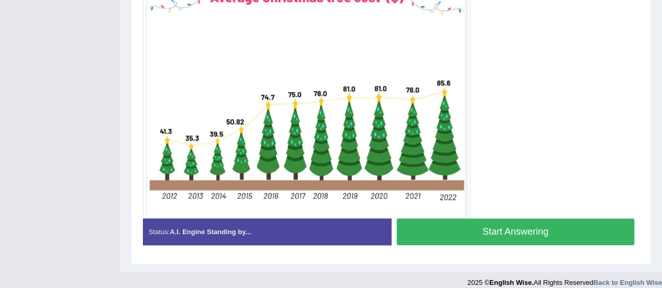
scroll to position [316, 0]
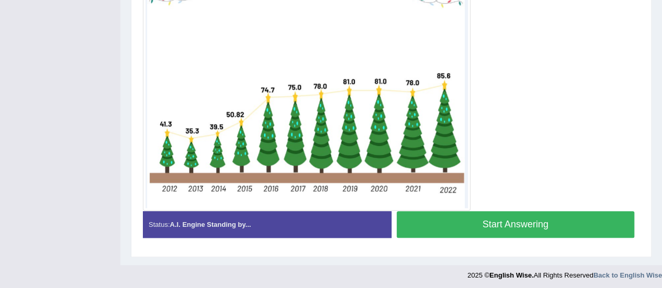
click at [518, 225] on button "Start Answering" at bounding box center [516, 224] width 238 height 27
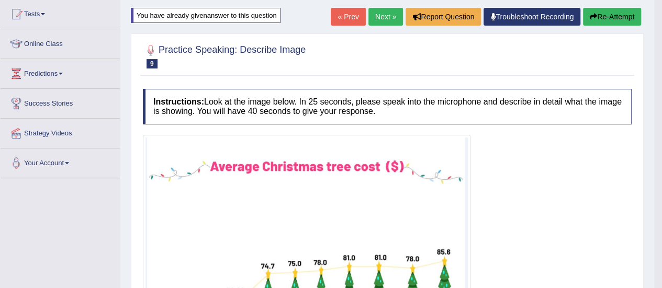
scroll to position [91, 0]
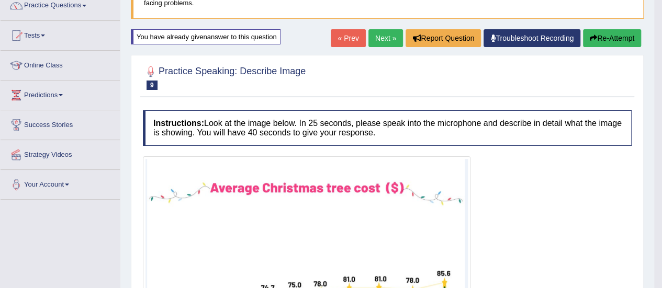
click at [625, 38] on button "Re-Attempt" at bounding box center [612, 38] width 58 height 18
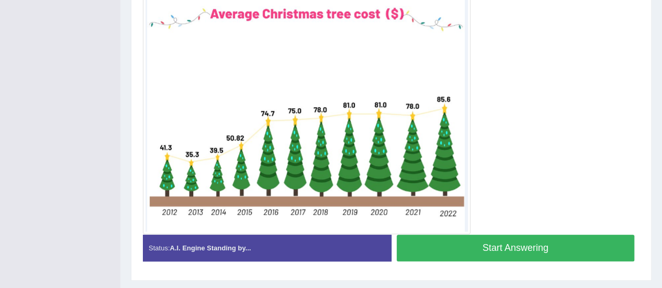
scroll to position [292, 0]
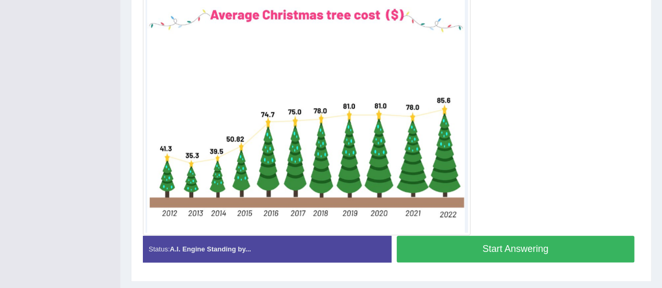
click at [508, 253] on button "Start Answering" at bounding box center [516, 249] width 238 height 27
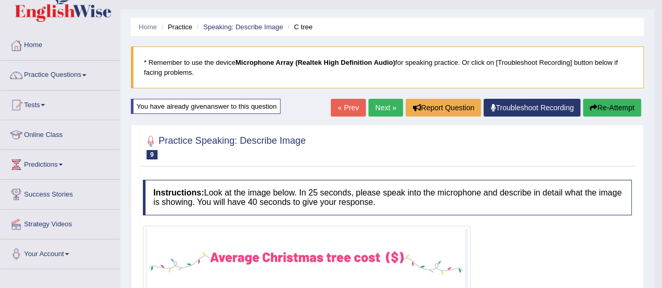
scroll to position [25, 0]
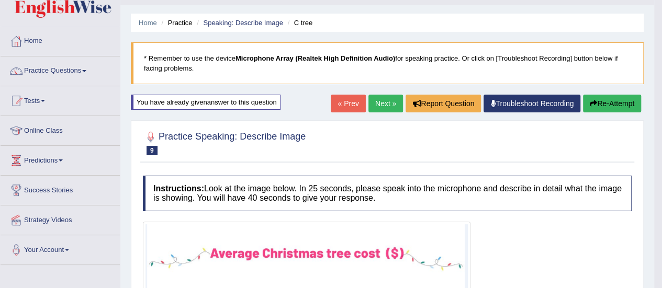
click at [622, 105] on button "Re-Attempt" at bounding box center [612, 104] width 58 height 18
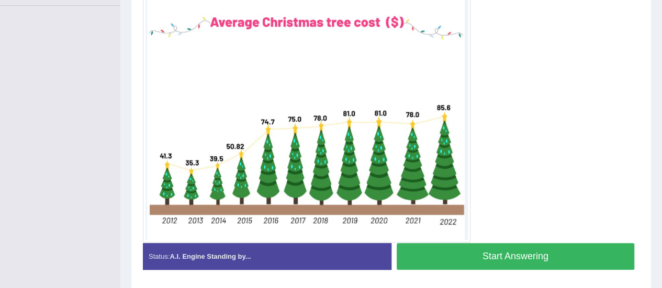
scroll to position [284, 0]
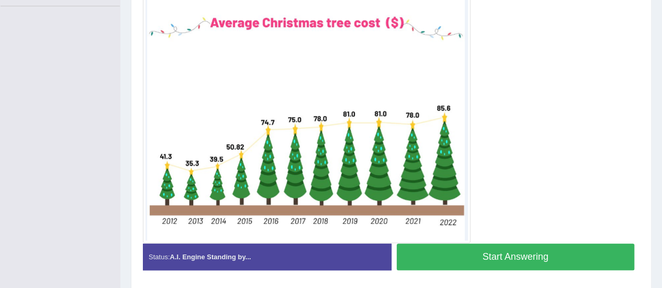
click at [522, 262] on button "Start Answering" at bounding box center [516, 257] width 238 height 27
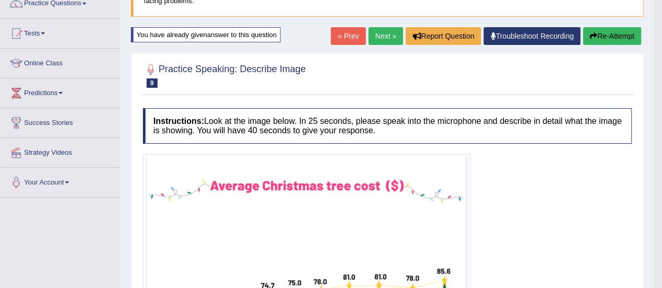
scroll to position [90, 0]
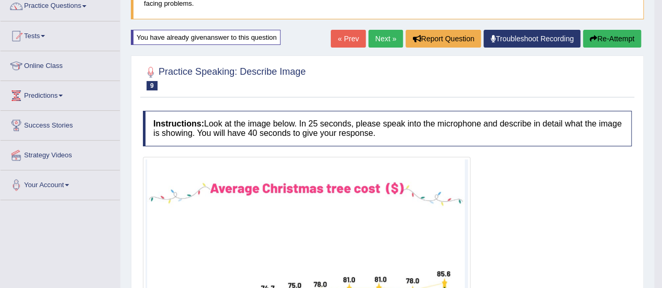
click at [623, 45] on button "Re-Attempt" at bounding box center [612, 39] width 58 height 18
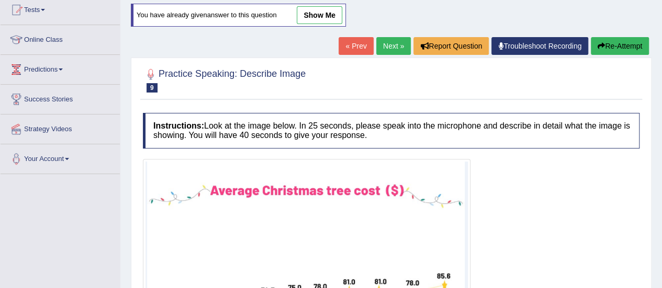
scroll to position [178, 0]
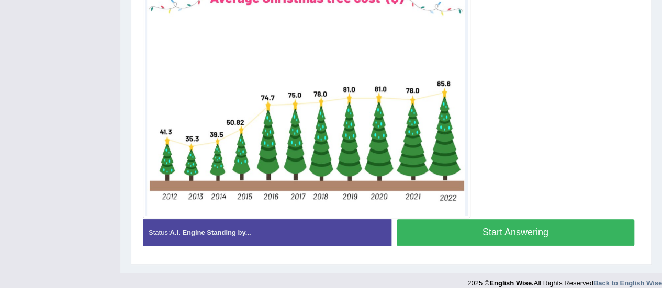
click at [512, 235] on button "Start Answering" at bounding box center [516, 232] width 238 height 27
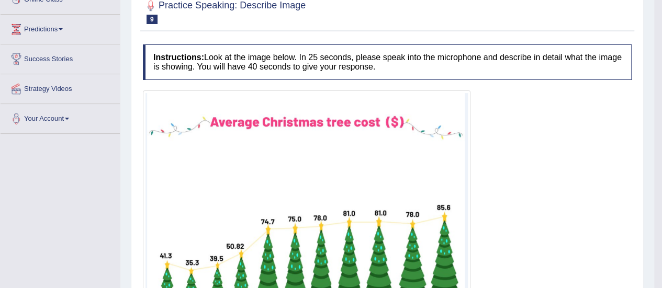
scroll to position [119, 0]
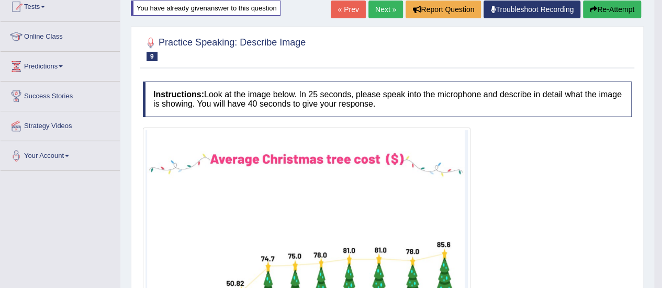
click at [620, 10] on button "Re-Attempt" at bounding box center [612, 10] width 58 height 18
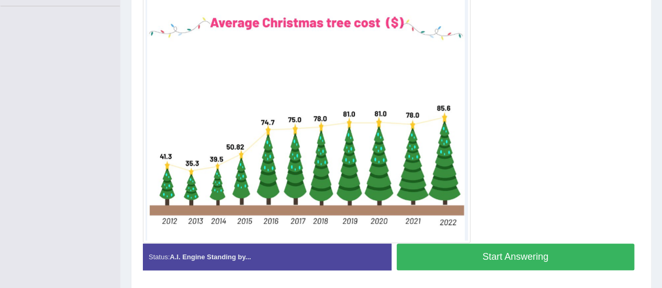
click at [465, 262] on button "Start Answering" at bounding box center [516, 257] width 238 height 27
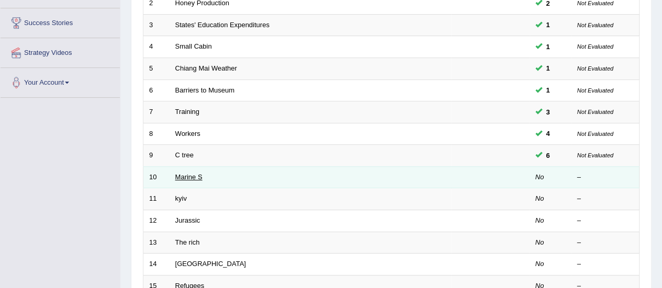
click at [182, 175] on link "Marine S" at bounding box center [188, 177] width 27 height 8
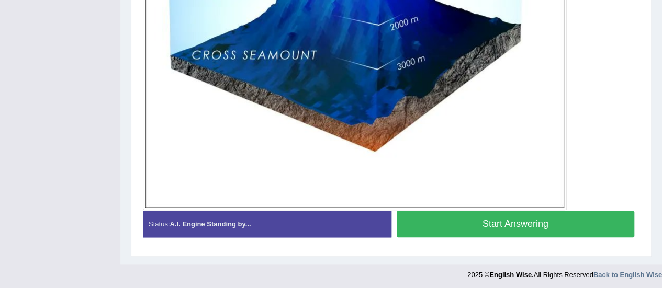
scroll to position [455, 0]
click at [507, 225] on button "Start Answering" at bounding box center [516, 224] width 238 height 27
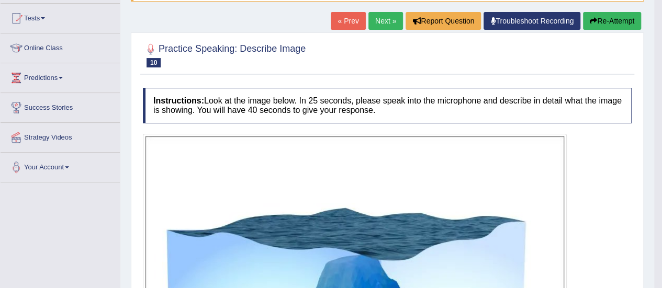
scroll to position [0, 0]
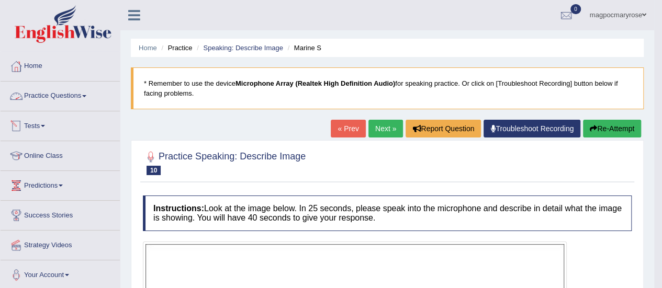
click at [76, 93] on link "Practice Questions" at bounding box center [60, 95] width 119 height 26
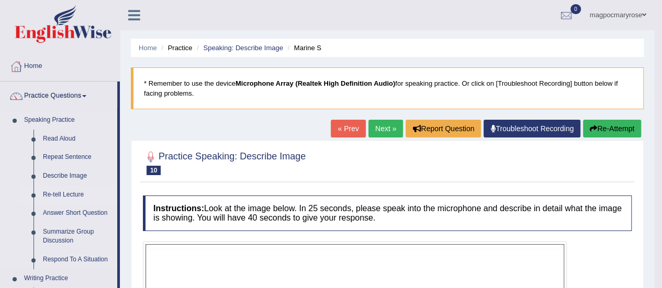
click at [78, 196] on link "Re-tell Lecture" at bounding box center [77, 195] width 79 height 19
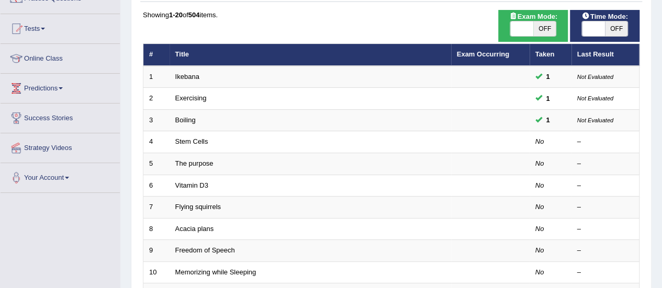
scroll to position [99, 0]
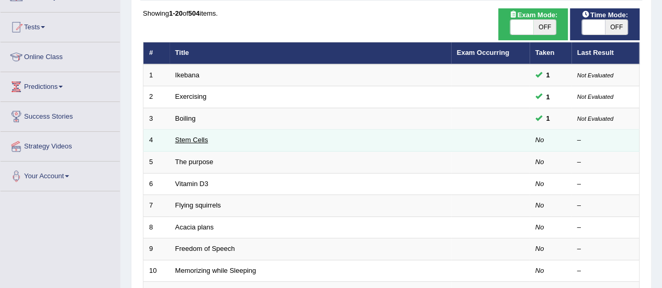
click at [186, 140] on link "Stem Cells" at bounding box center [191, 140] width 33 height 8
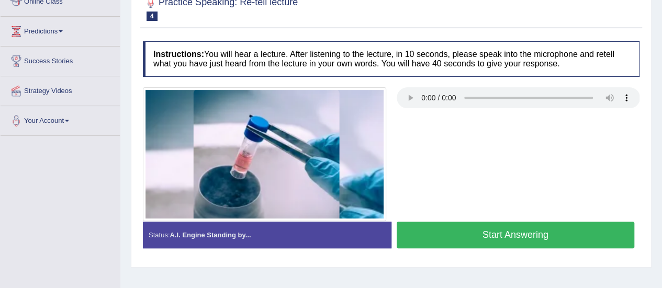
scroll to position [156, 0]
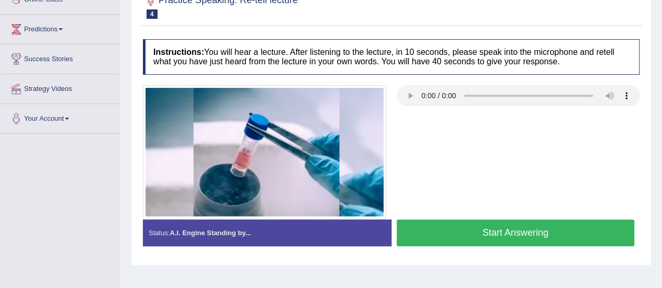
drag, startPoint x: 669, startPoint y: 19, endPoint x: 669, endPoint y: 97, distance: 77.4
click at [527, 239] on button "Start Answering" at bounding box center [516, 233] width 238 height 27
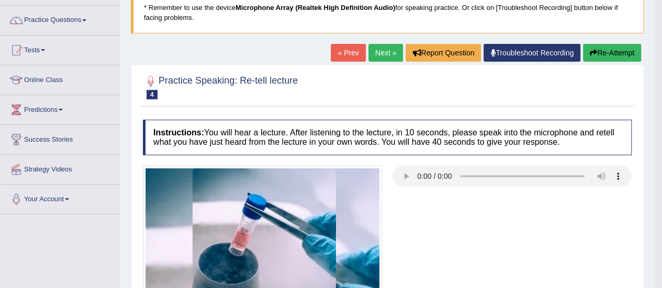
scroll to position [0, 0]
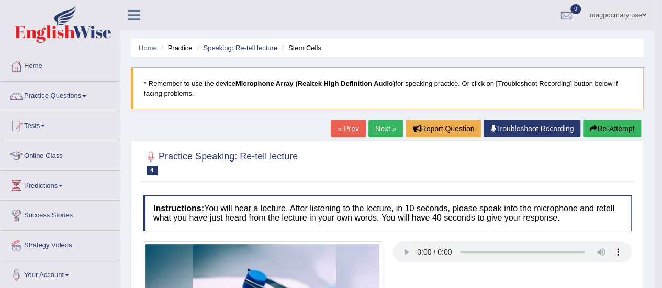
click at [64, 98] on link "Practice Questions" at bounding box center [60, 95] width 119 height 26
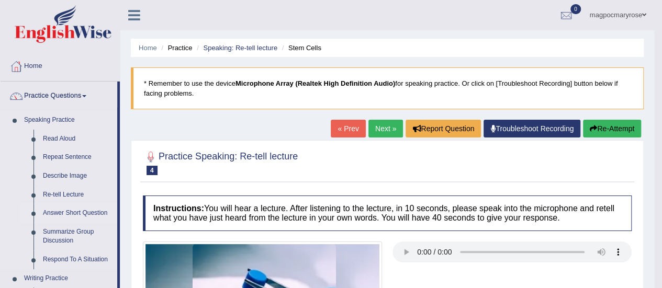
click at [45, 219] on link "Answer Short Question" at bounding box center [77, 213] width 79 height 19
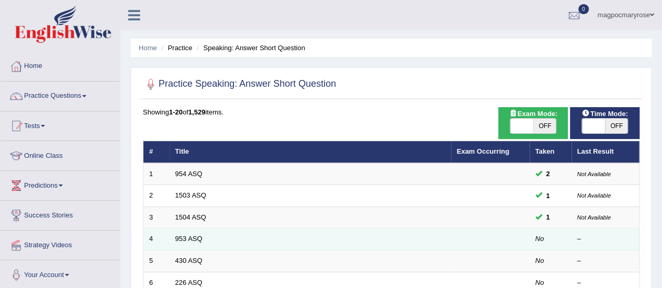
click at [211, 244] on td "953 ASQ" at bounding box center [309, 240] width 281 height 22
click at [190, 252] on td "430 ASQ" at bounding box center [309, 262] width 281 height 22
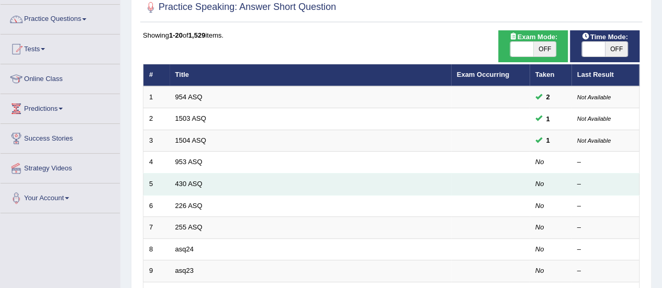
scroll to position [77, 0]
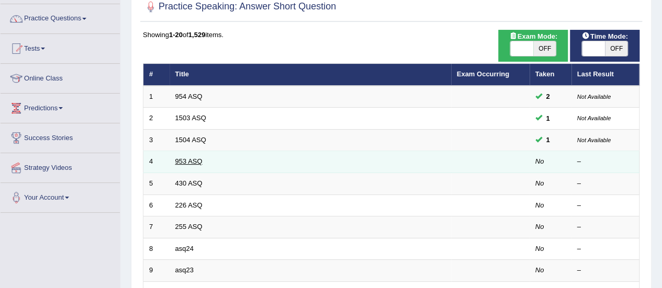
click at [196, 161] on link "953 ASQ" at bounding box center [188, 161] width 27 height 8
